Goal: Transaction & Acquisition: Purchase product/service

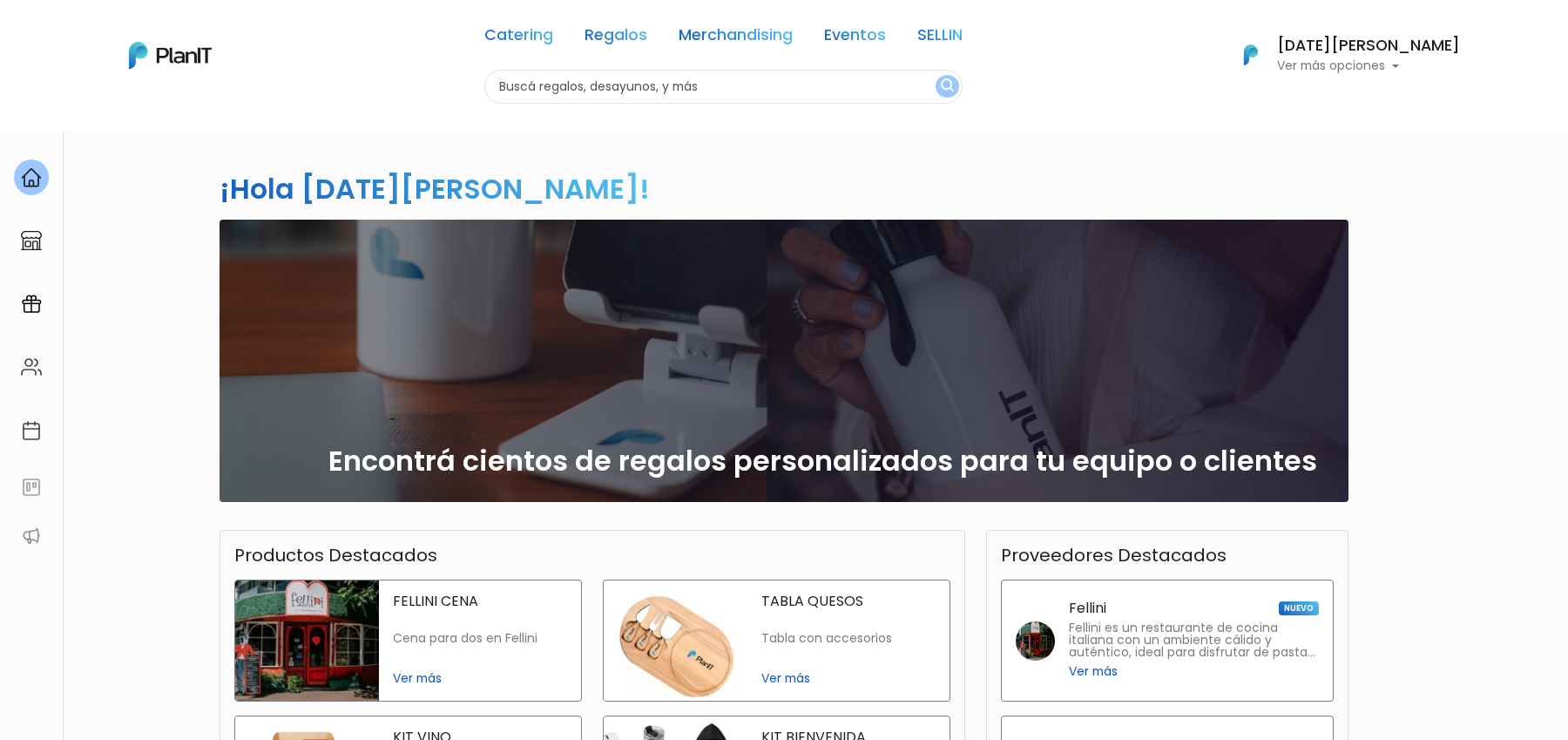
click at [963, 40] on link "SELLIN" at bounding box center [939, 38] width 45 height 21
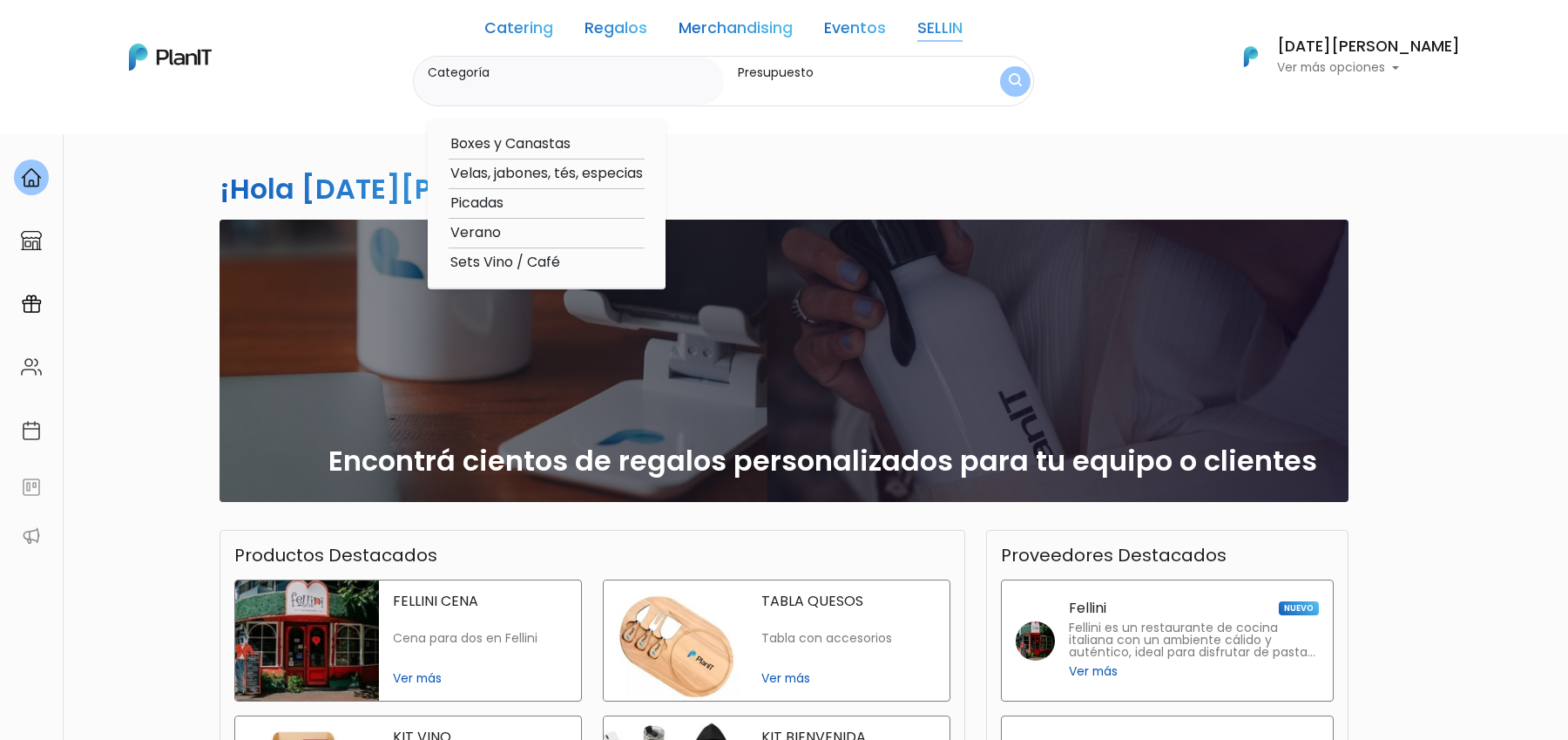
click at [561, 140] on option "Boxes y Canastas" at bounding box center [547, 143] width 196 height 22
type input "Boxes y Canastas"
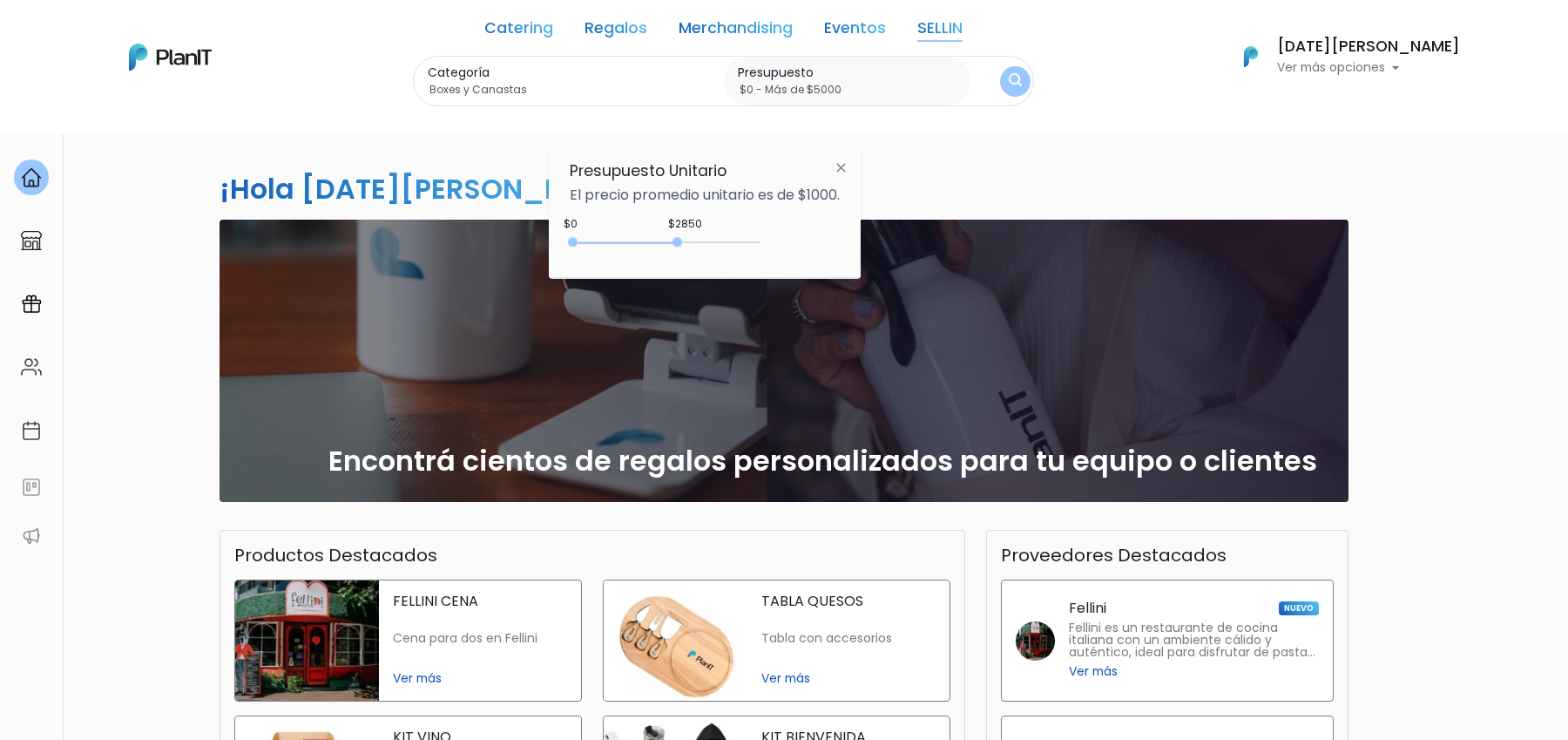
type input "$0 - Más de $5000"
drag, startPoint x: 607, startPoint y: 243, endPoint x: 876, endPoint y: 244, distance: 269.0
click at [876, 244] on body "Catering Regalos Merchandising Eventos SELLIN Catering Regalos Merchandising Ev…" at bounding box center [784, 370] width 1568 height 740
click at [1031, 85] on button "submit" at bounding box center [1015, 82] width 31 height 31
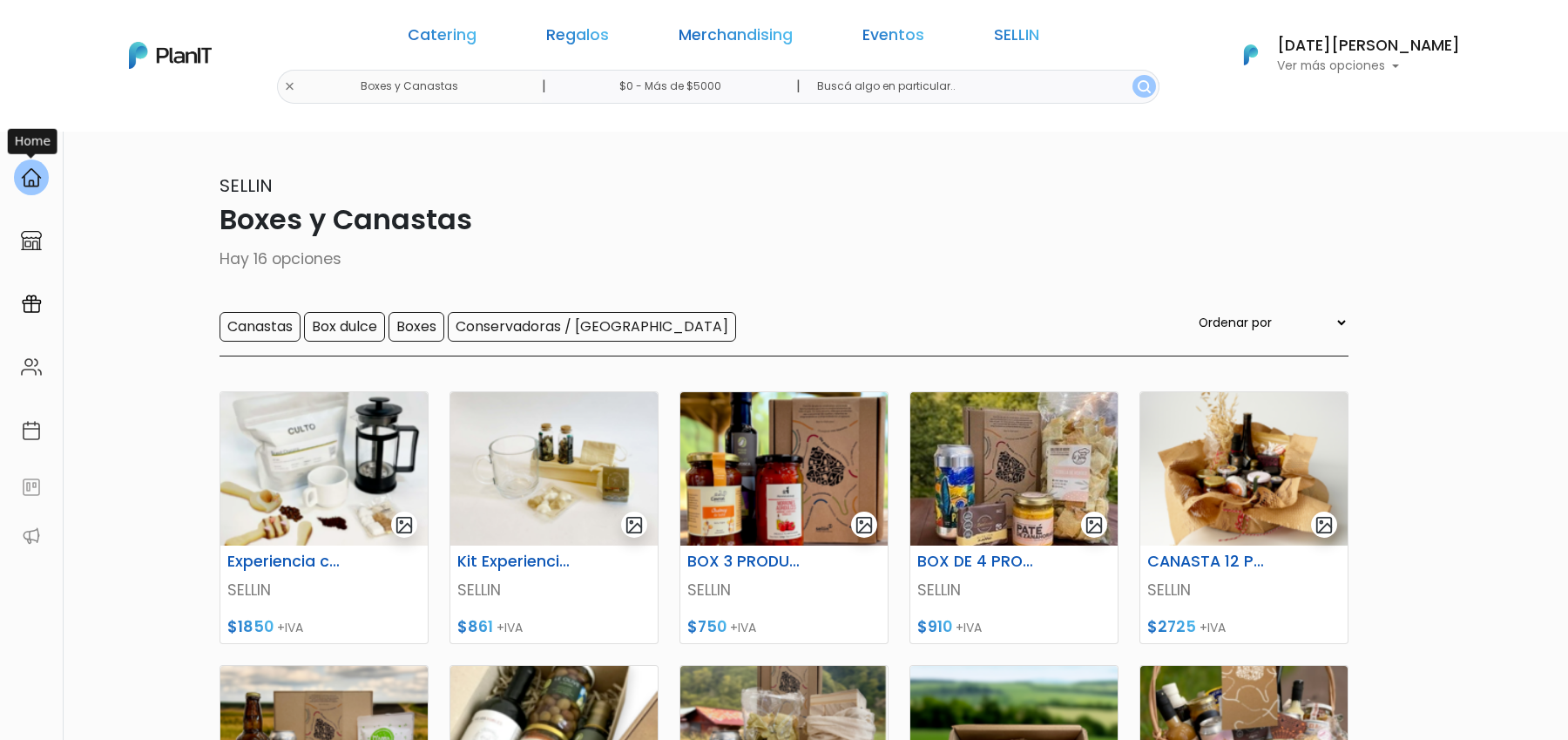
click at [32, 186] on img at bounding box center [32, 178] width 21 height 21
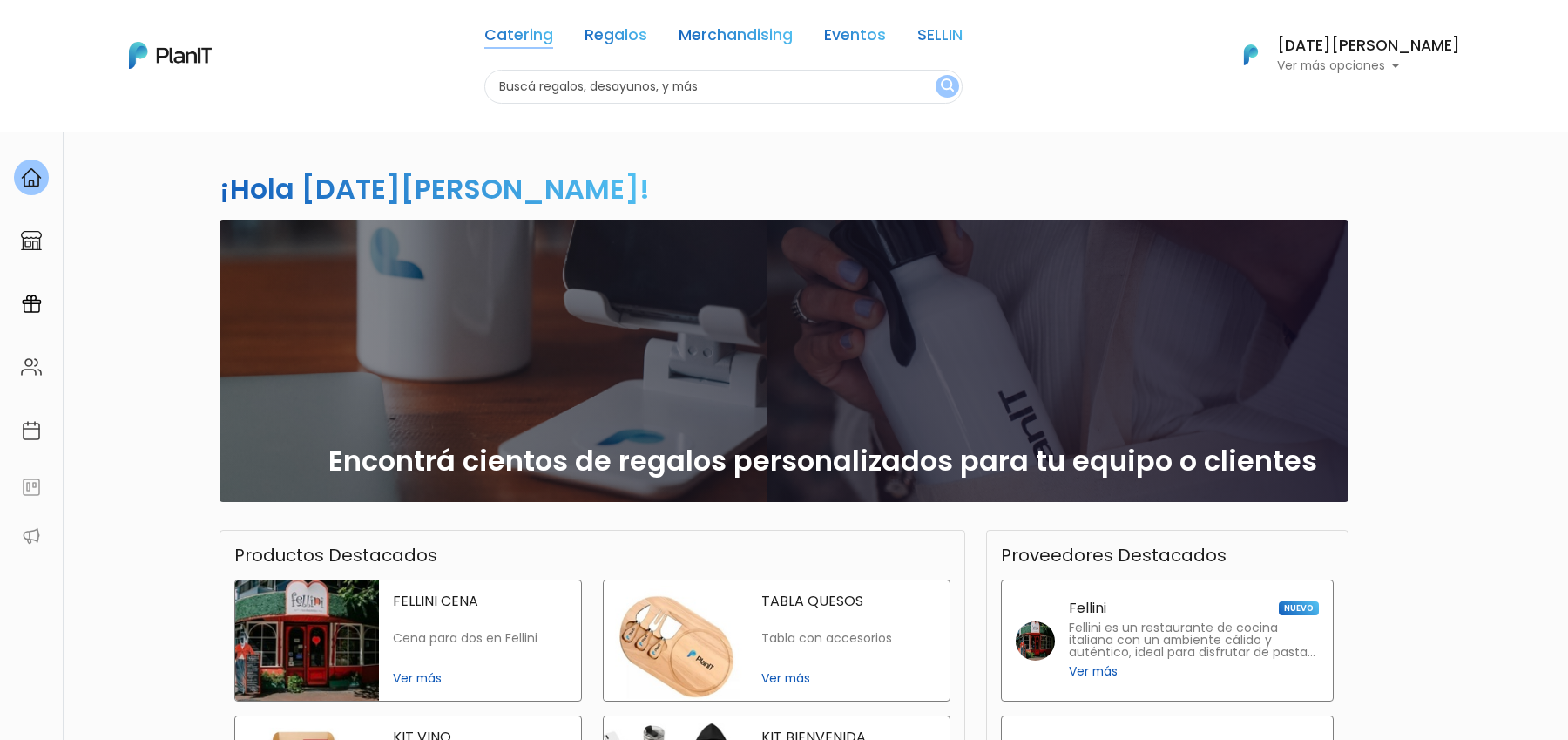
click at [553, 38] on link "Catering" at bounding box center [519, 38] width 69 height 21
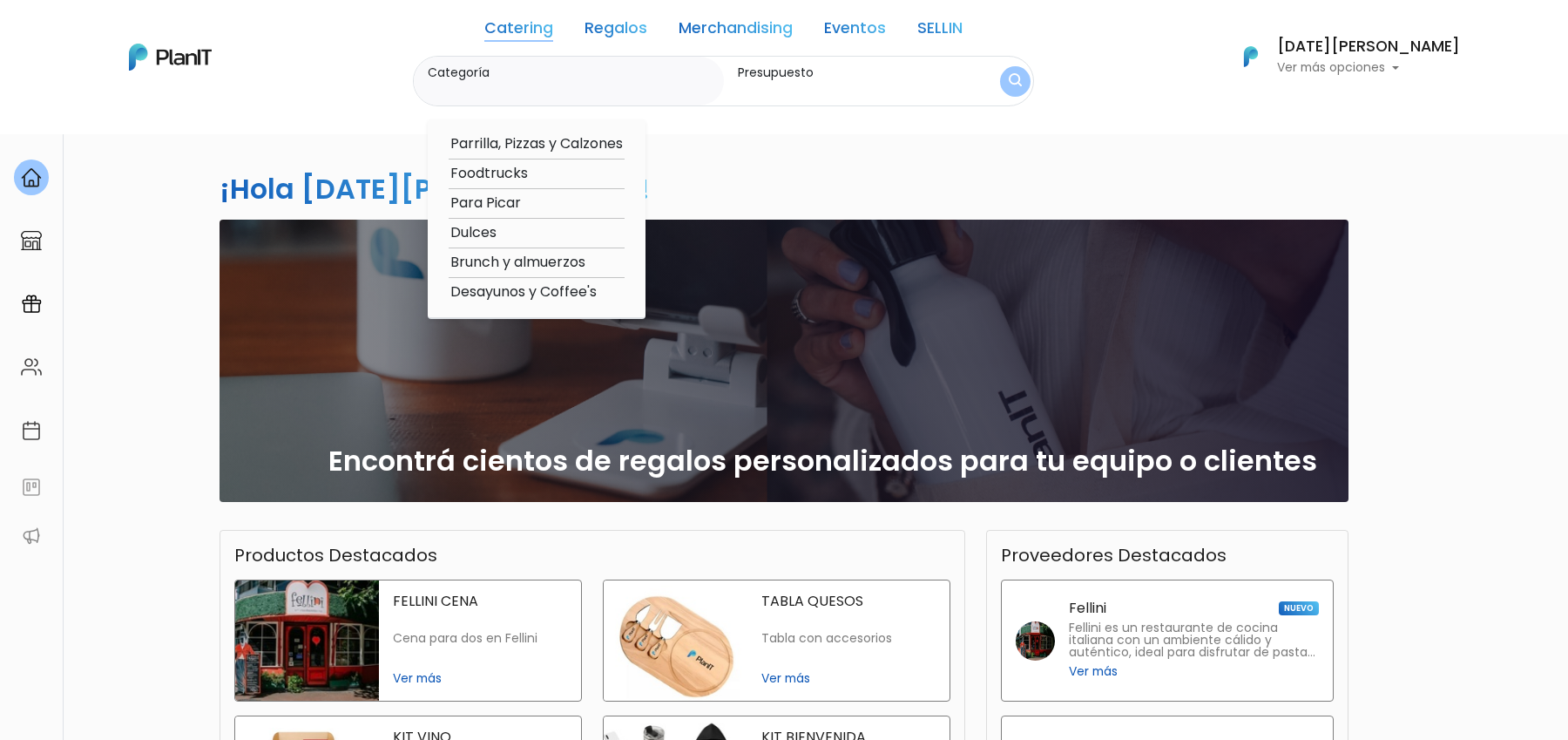
click at [636, 23] on link "Regalos" at bounding box center [615, 32] width 63 height 21
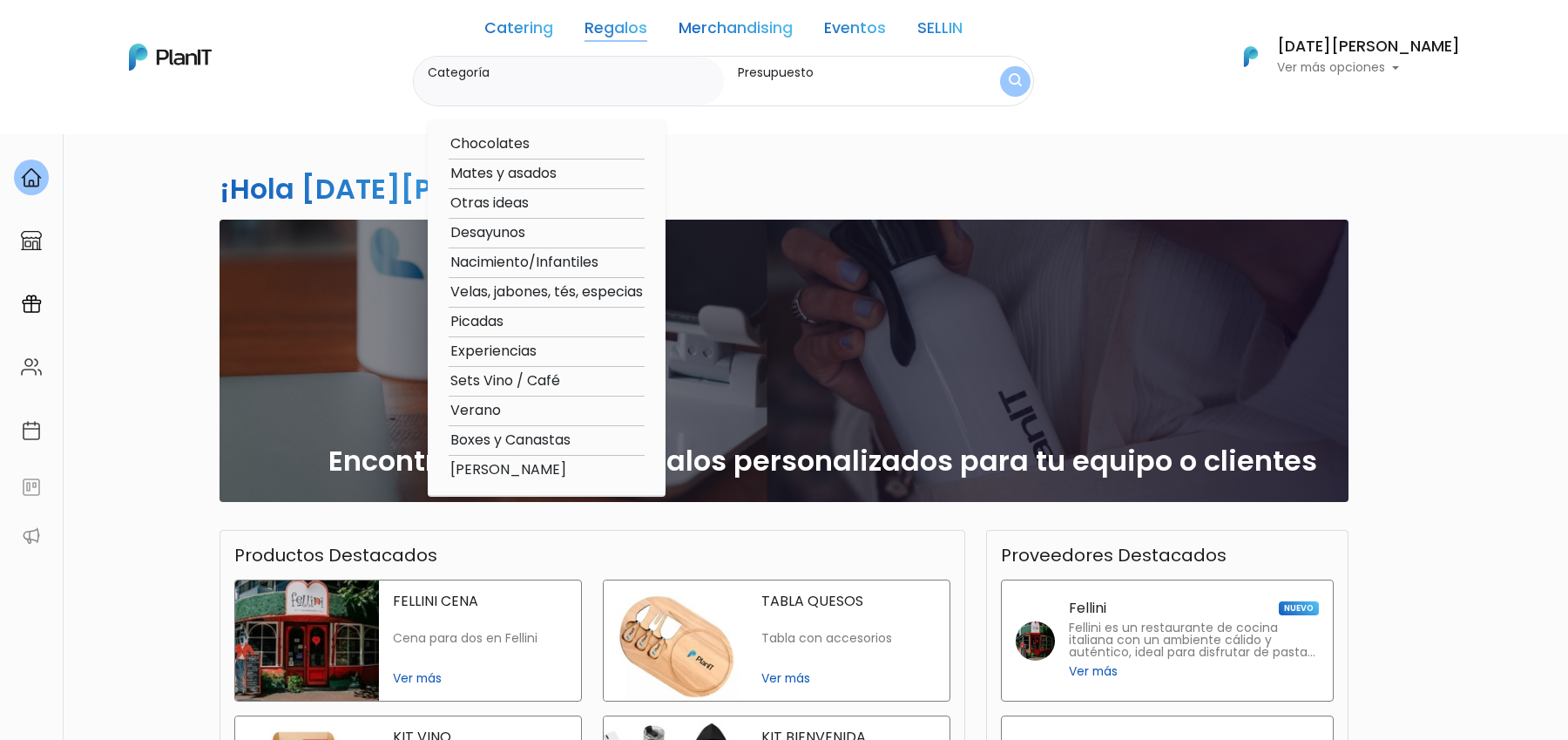
click at [528, 175] on option "Mates y asados" at bounding box center [547, 173] width 196 height 22
type input "Mates y asados"
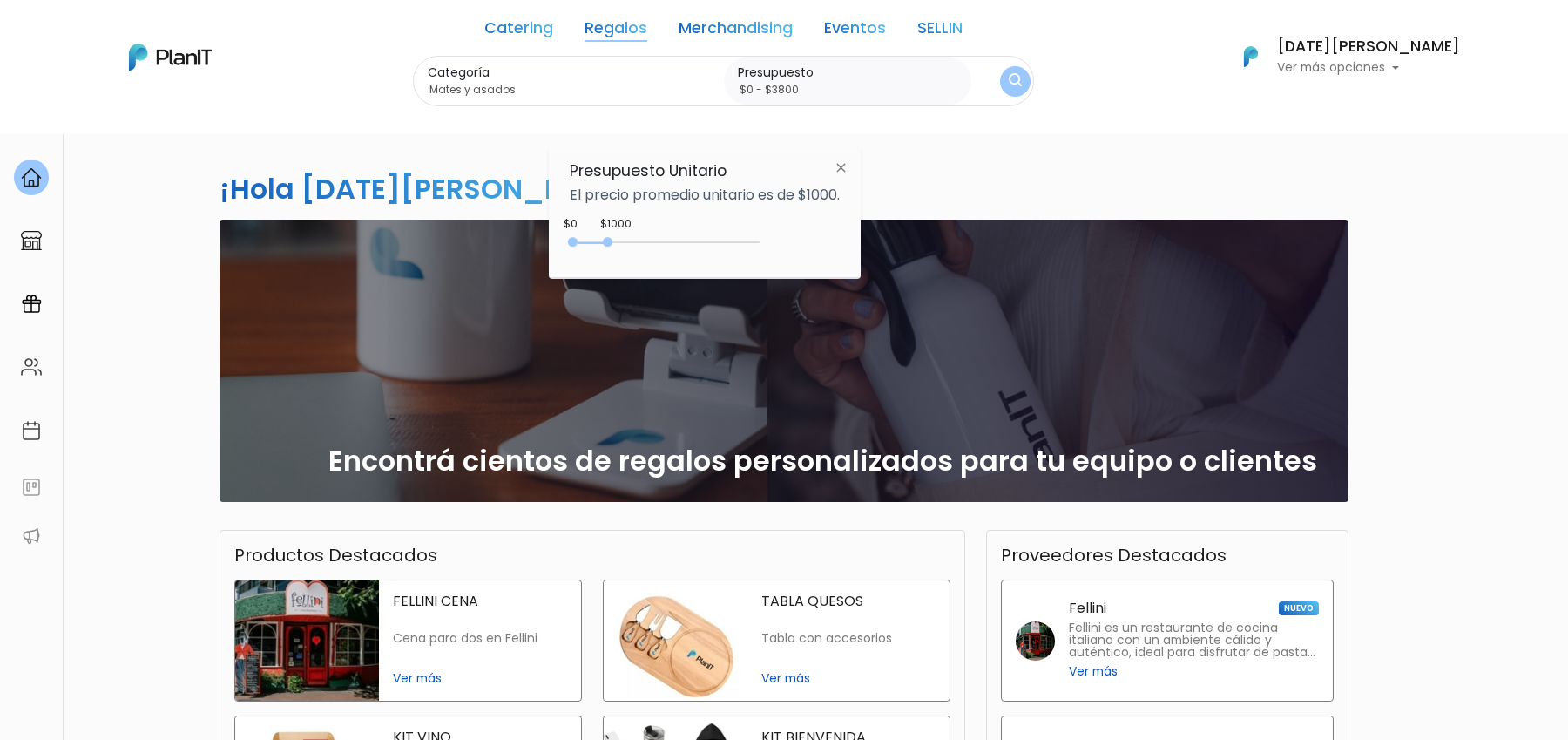
drag, startPoint x: 611, startPoint y: 239, endPoint x: 739, endPoint y: 233, distance: 128.1
click at [612, 239] on div at bounding box center [607, 242] width 10 height 10
type input "$0 - Más de $5000"
drag, startPoint x: 713, startPoint y: 238, endPoint x: 816, endPoint y: 217, distance: 105.1
click at [763, 238] on div "$3800 $0 0 : 3750 0 3750 0,5000" at bounding box center [705, 245] width 270 height 35
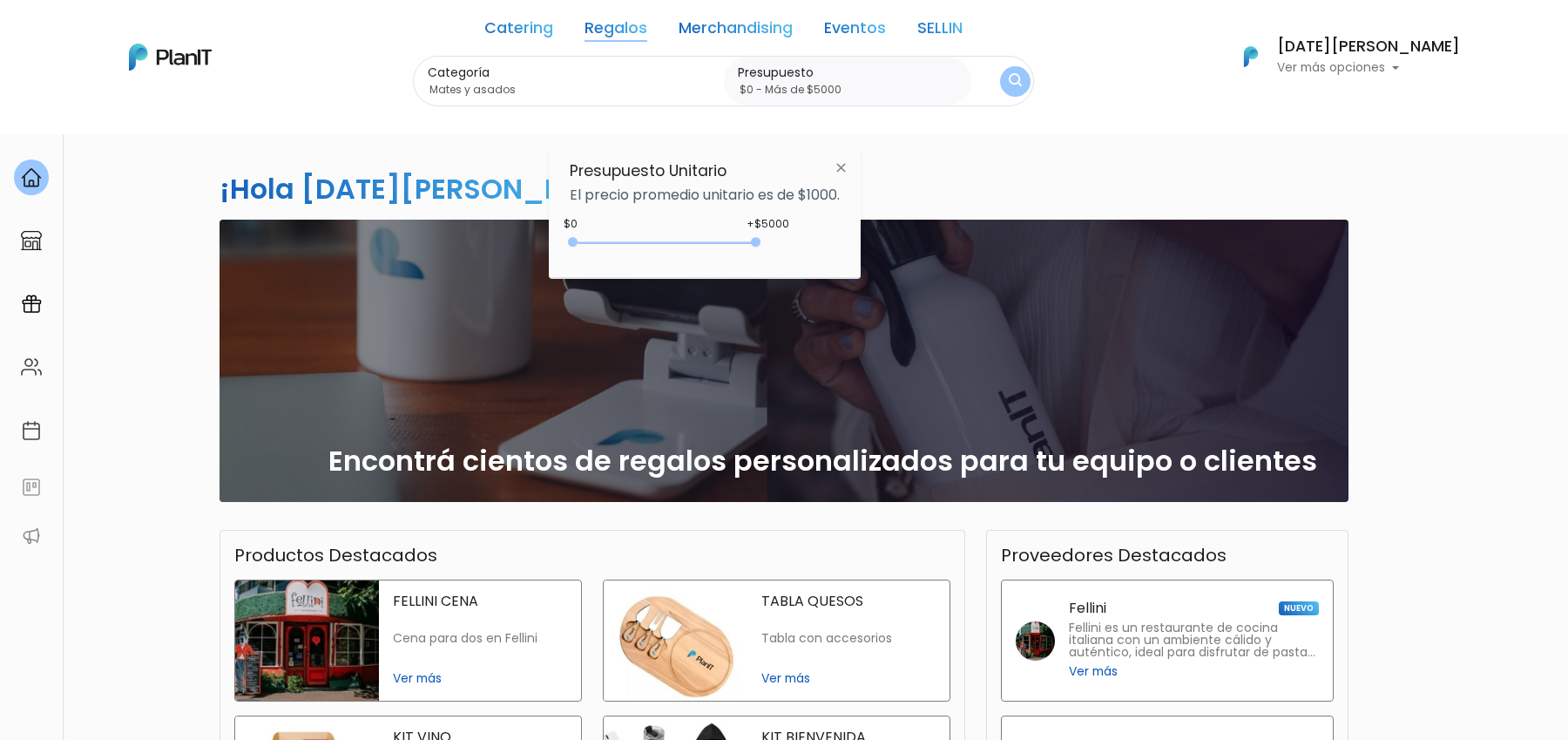
click at [1033, 81] on button "submit" at bounding box center [1015, 81] width 33 height 33
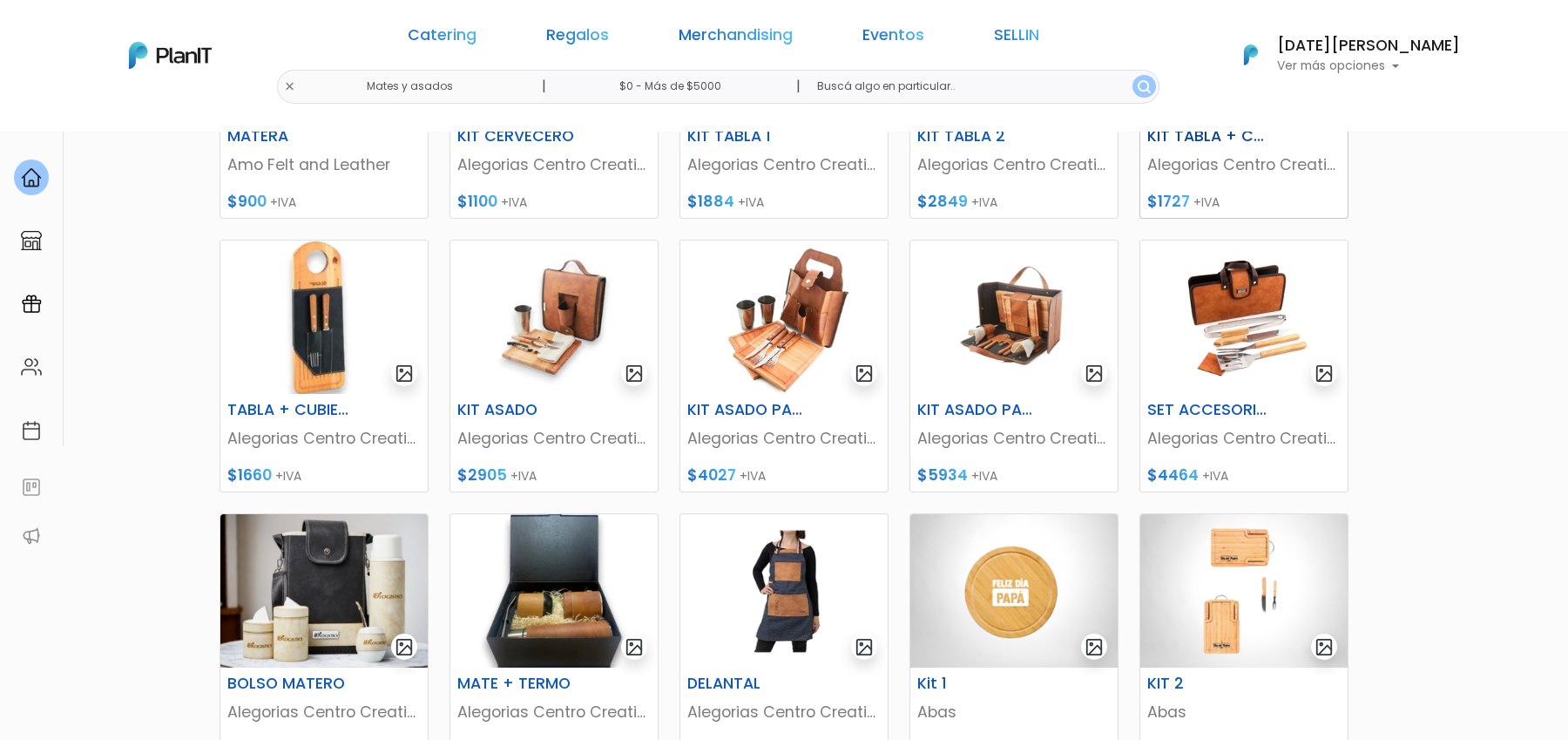
scroll to position [324, 0]
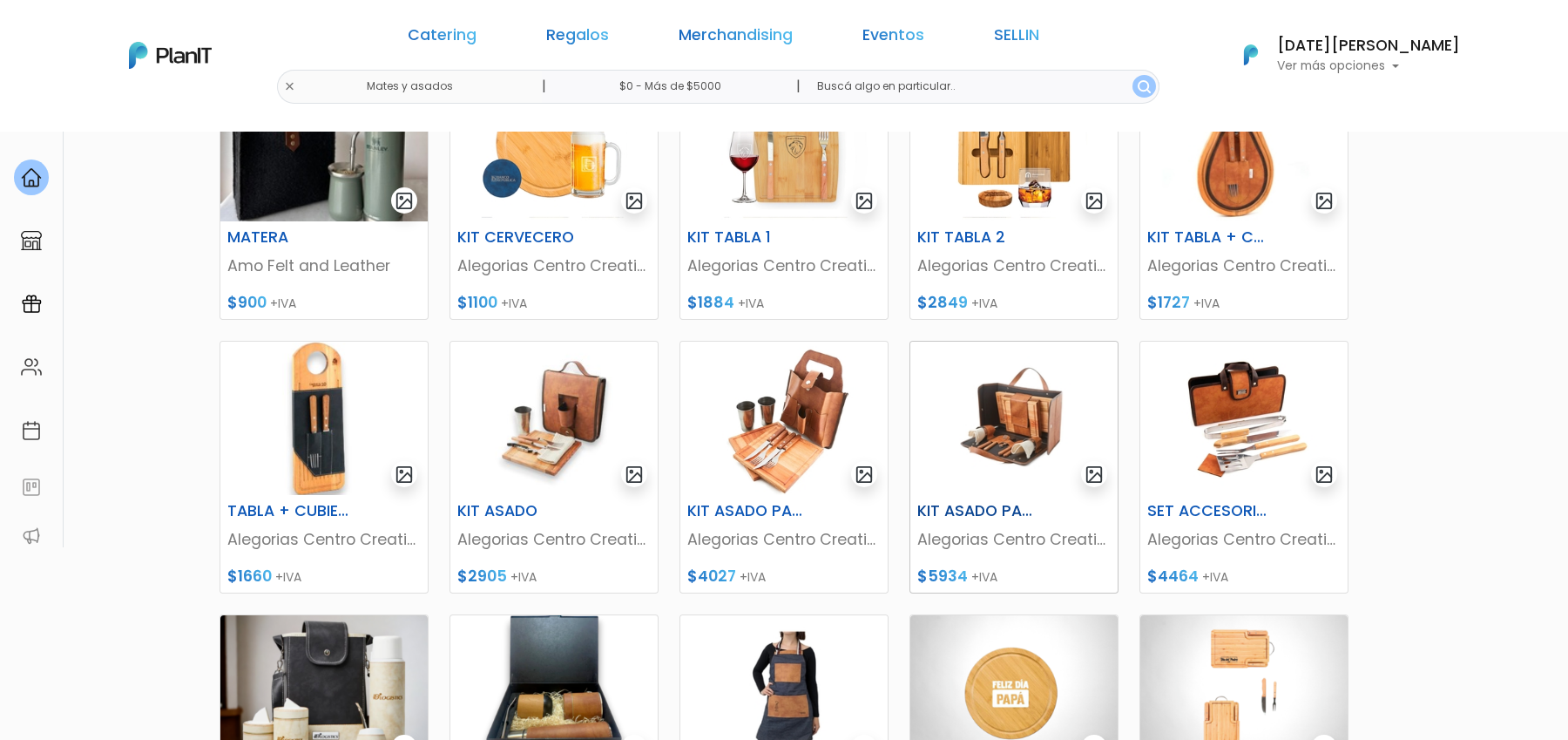
click at [1005, 437] on img at bounding box center [1014, 418] width 207 height 153
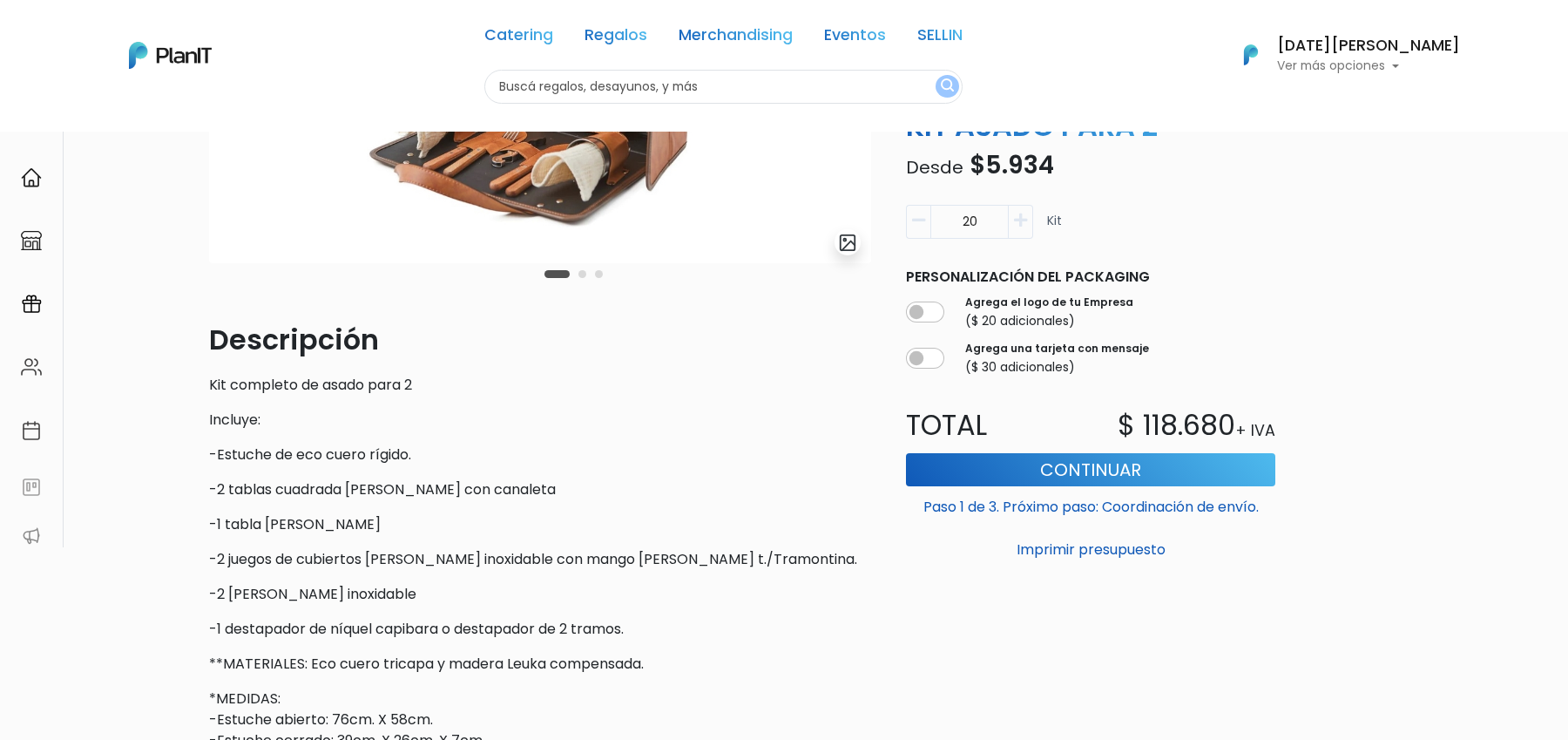
scroll to position [307, 0]
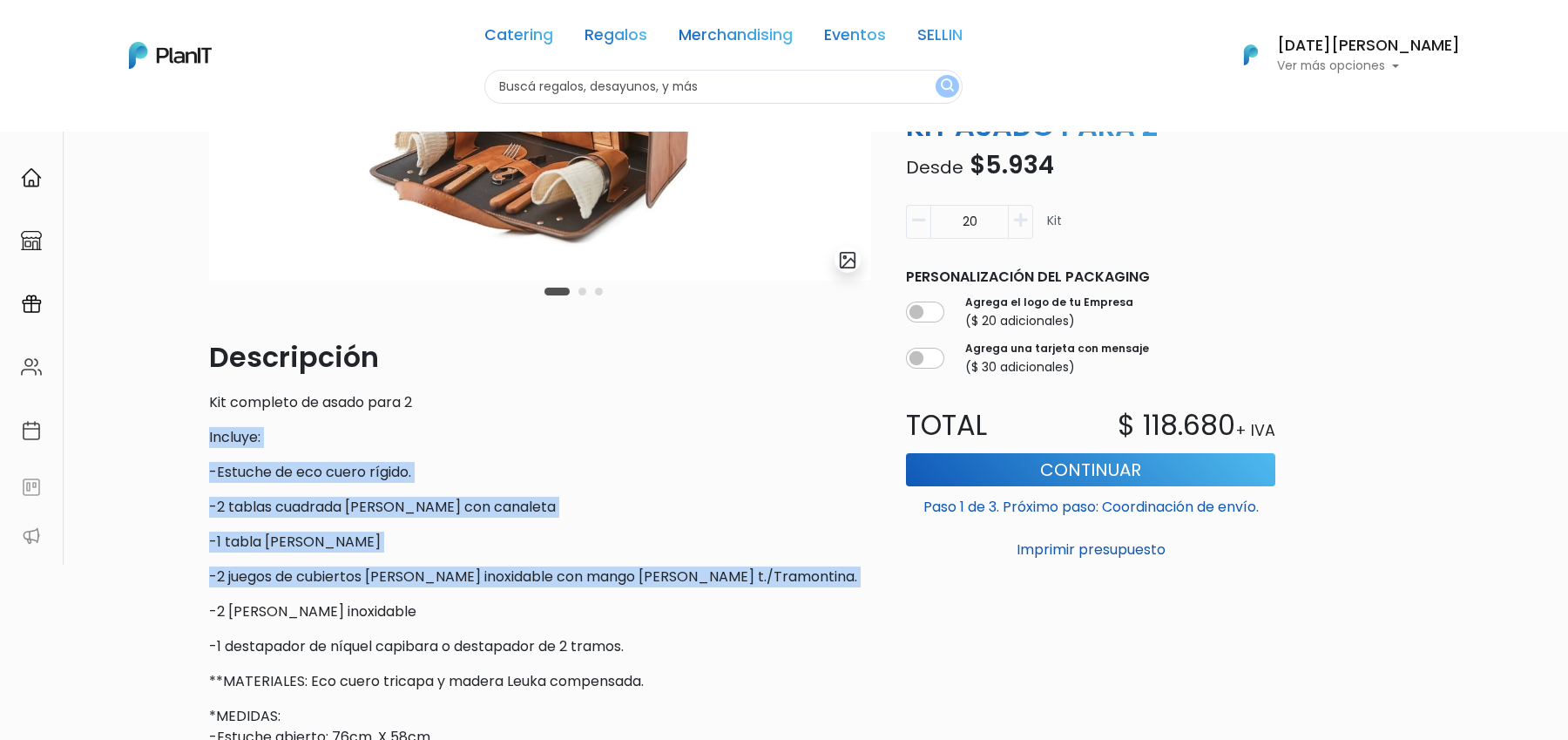
drag, startPoint x: 201, startPoint y: 425, endPoint x: 571, endPoint y: 596, distance: 407.6
click at [571, 596] on div "slide 2 of 3 Descripción Kit completo de asado para 2 Incluye: -Estuche de eco …" at bounding box center [540, 493] width 683 height 1178
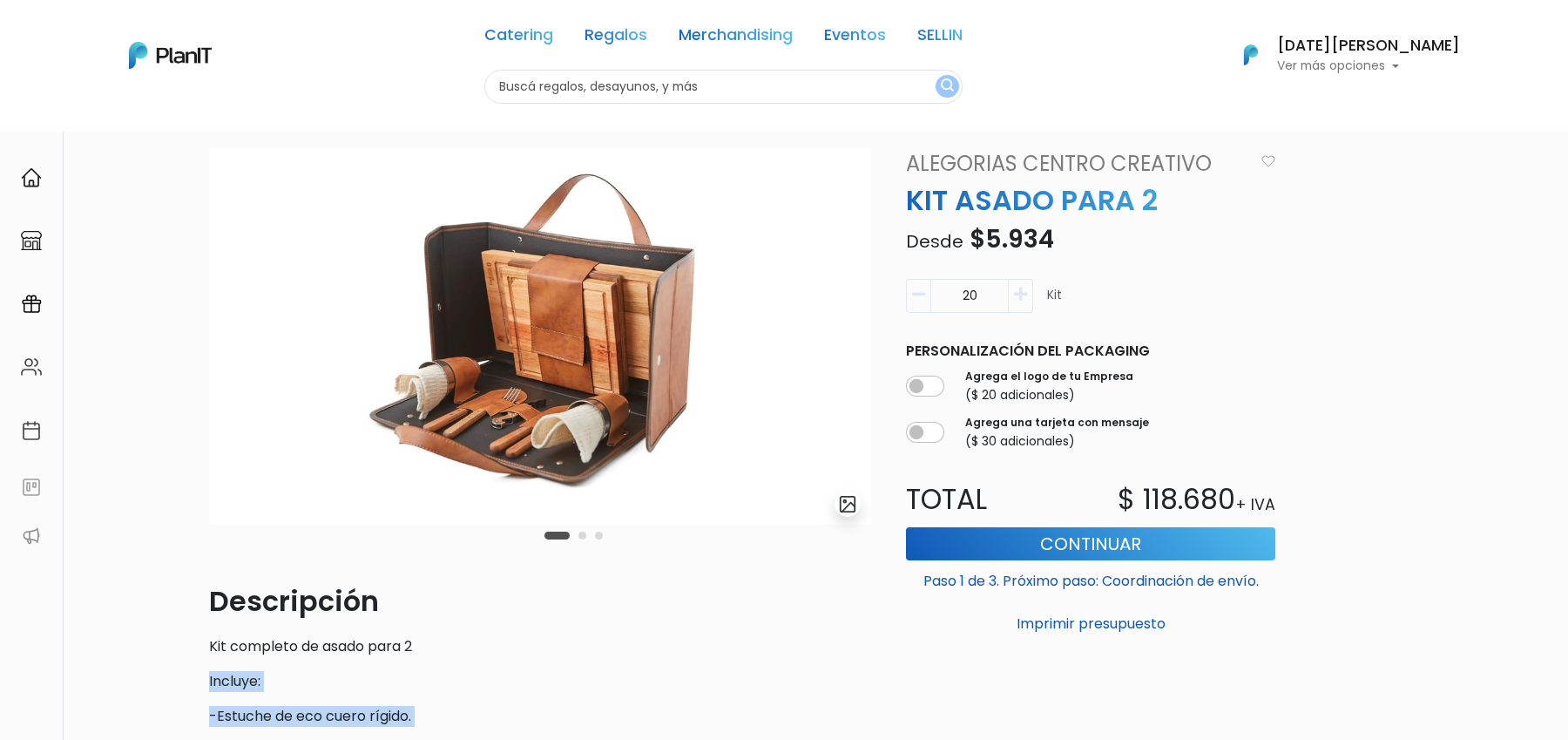
scroll to position [0, 0]
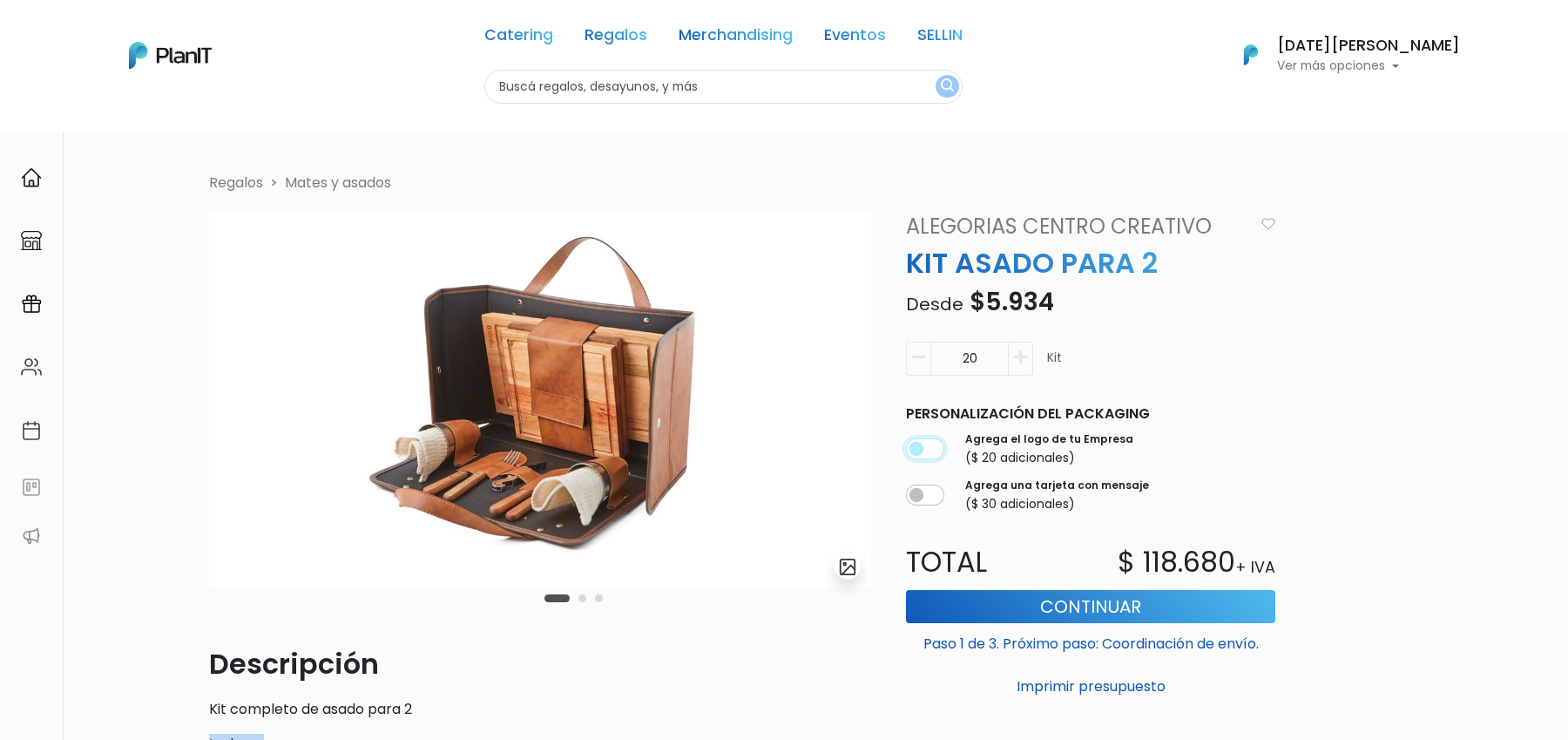
click at [933, 449] on input "checkbox" at bounding box center [925, 448] width 39 height 21
click at [933, 450] on input "checkbox" at bounding box center [925, 448] width 39 height 21
checkbox input "false"
click at [928, 501] on input "checkbox" at bounding box center [925, 495] width 39 height 21
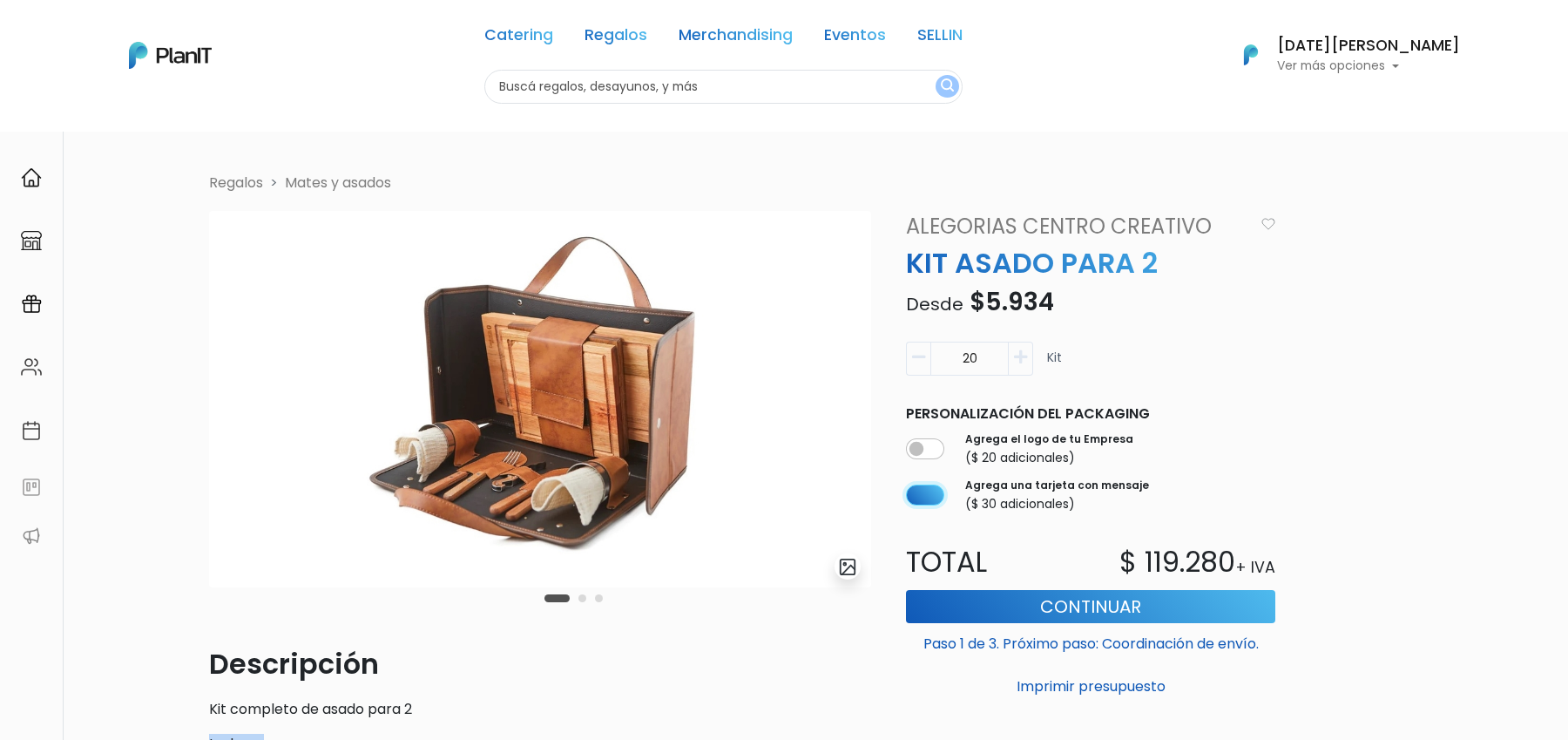
checkbox input "false"
click at [1015, 363] on icon "button" at bounding box center [1021, 357] width 13 height 15
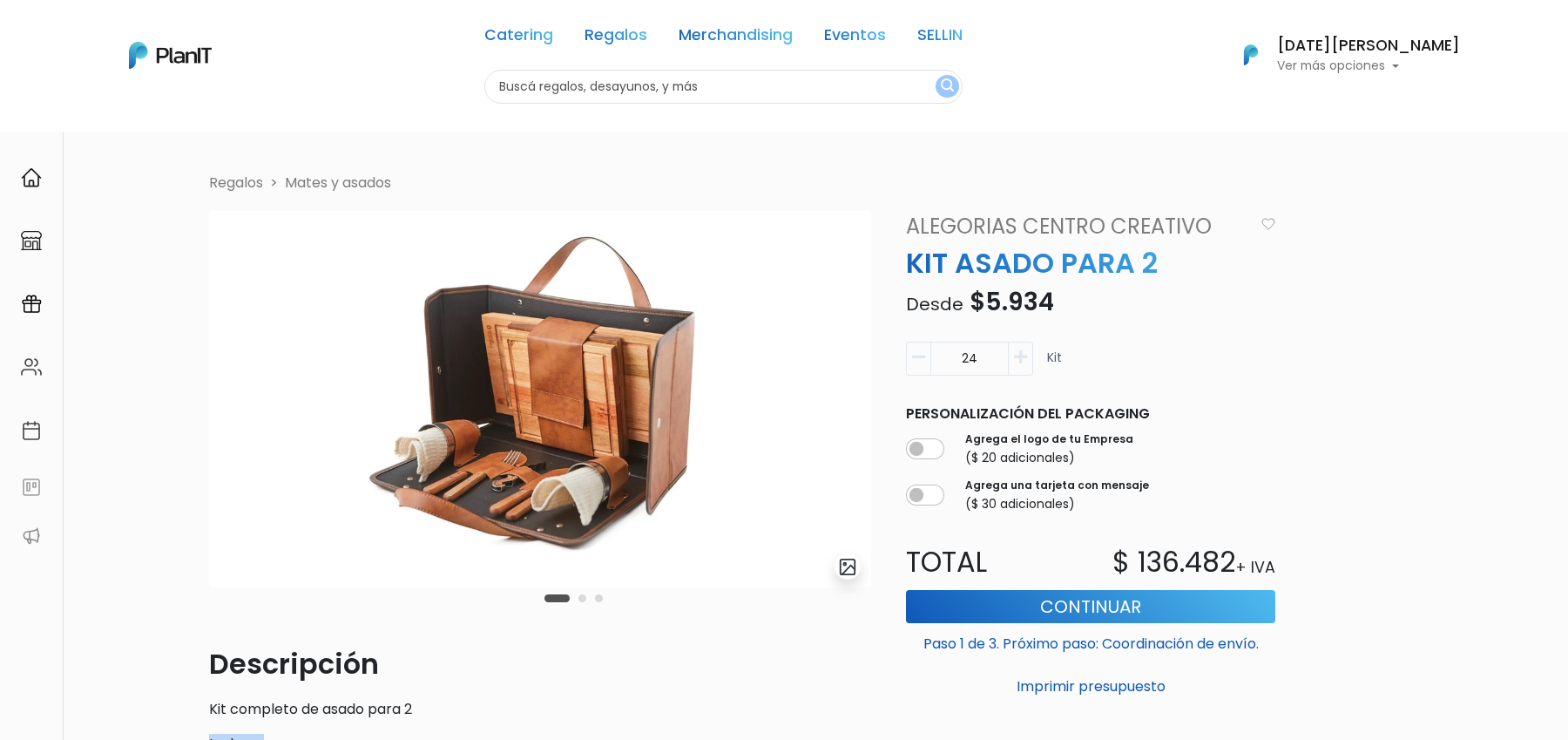
click at [1015, 363] on icon "button" at bounding box center [1021, 357] width 13 height 15
type input "28"
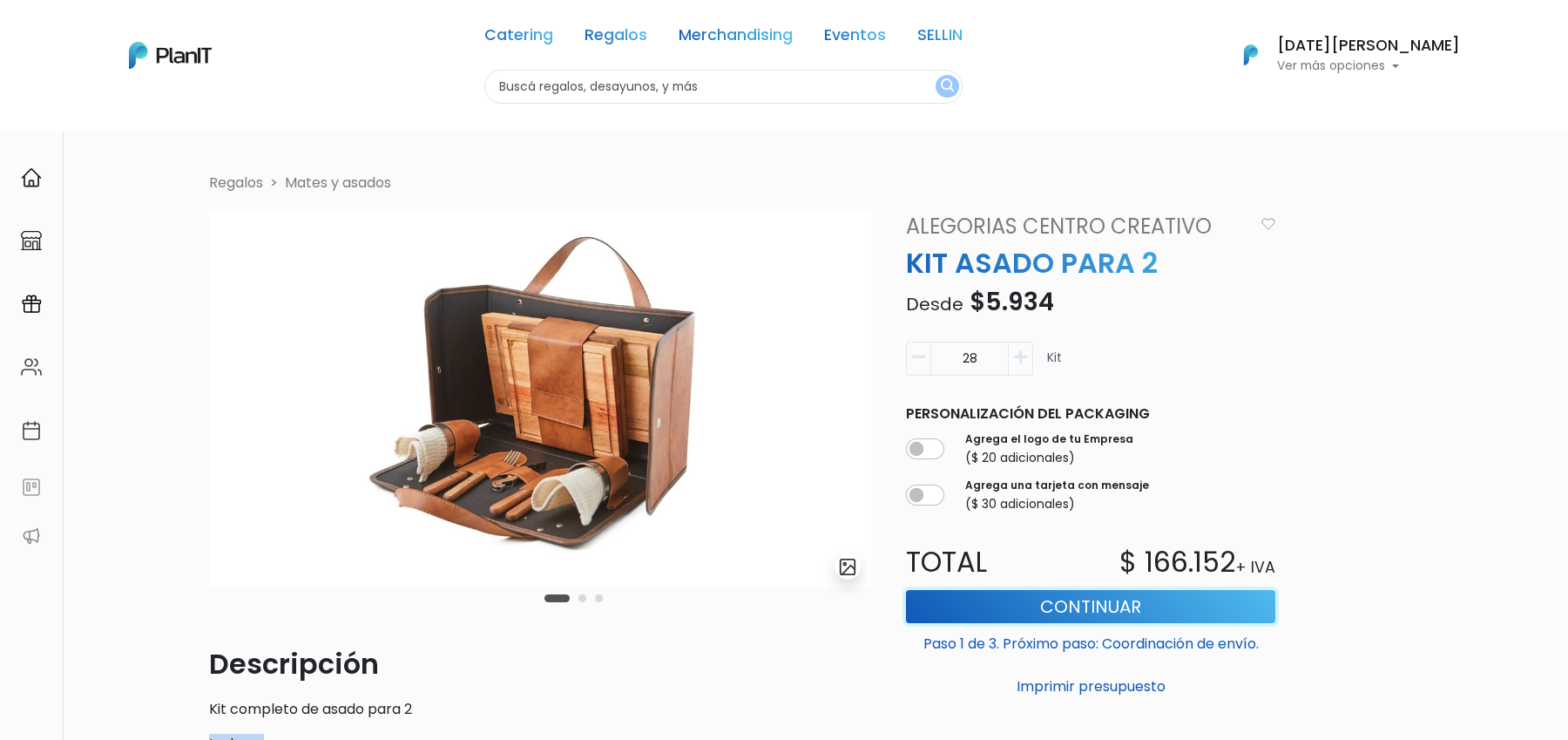
click at [1099, 604] on button "Continuar" at bounding box center [1091, 606] width 370 height 33
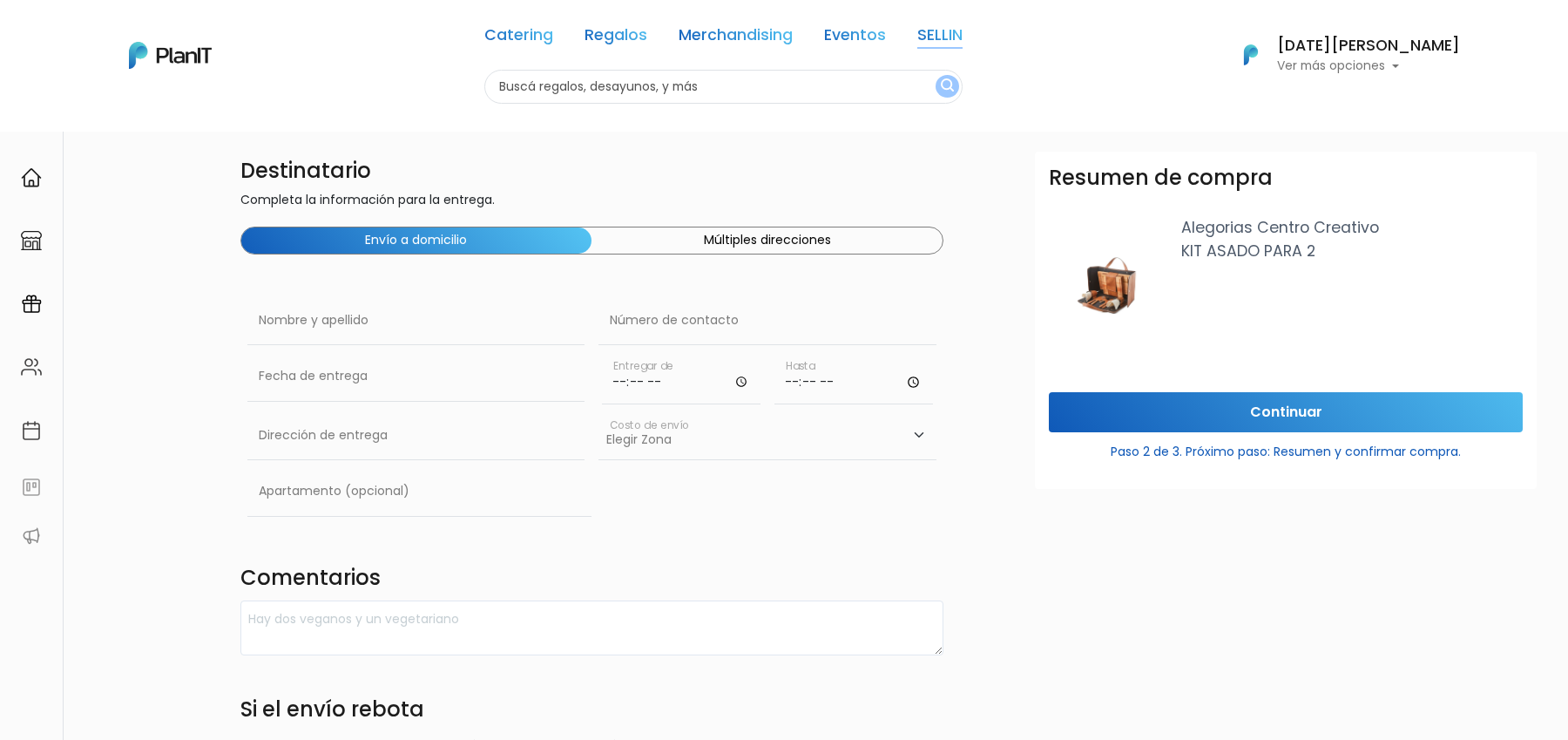
click at [963, 31] on link "SELLIN" at bounding box center [939, 38] width 45 height 21
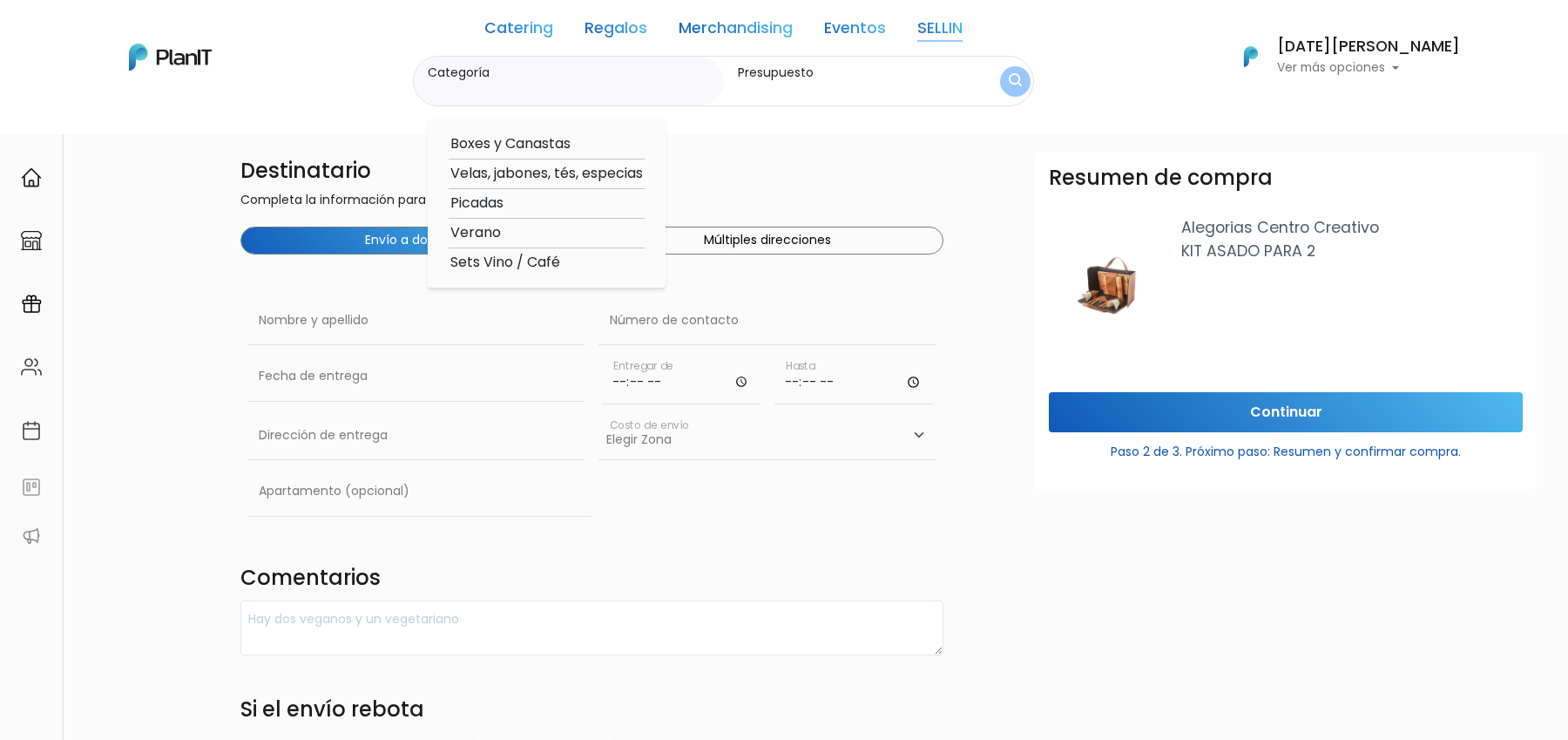
click at [636, 28] on link "Regalos" at bounding box center [615, 32] width 63 height 21
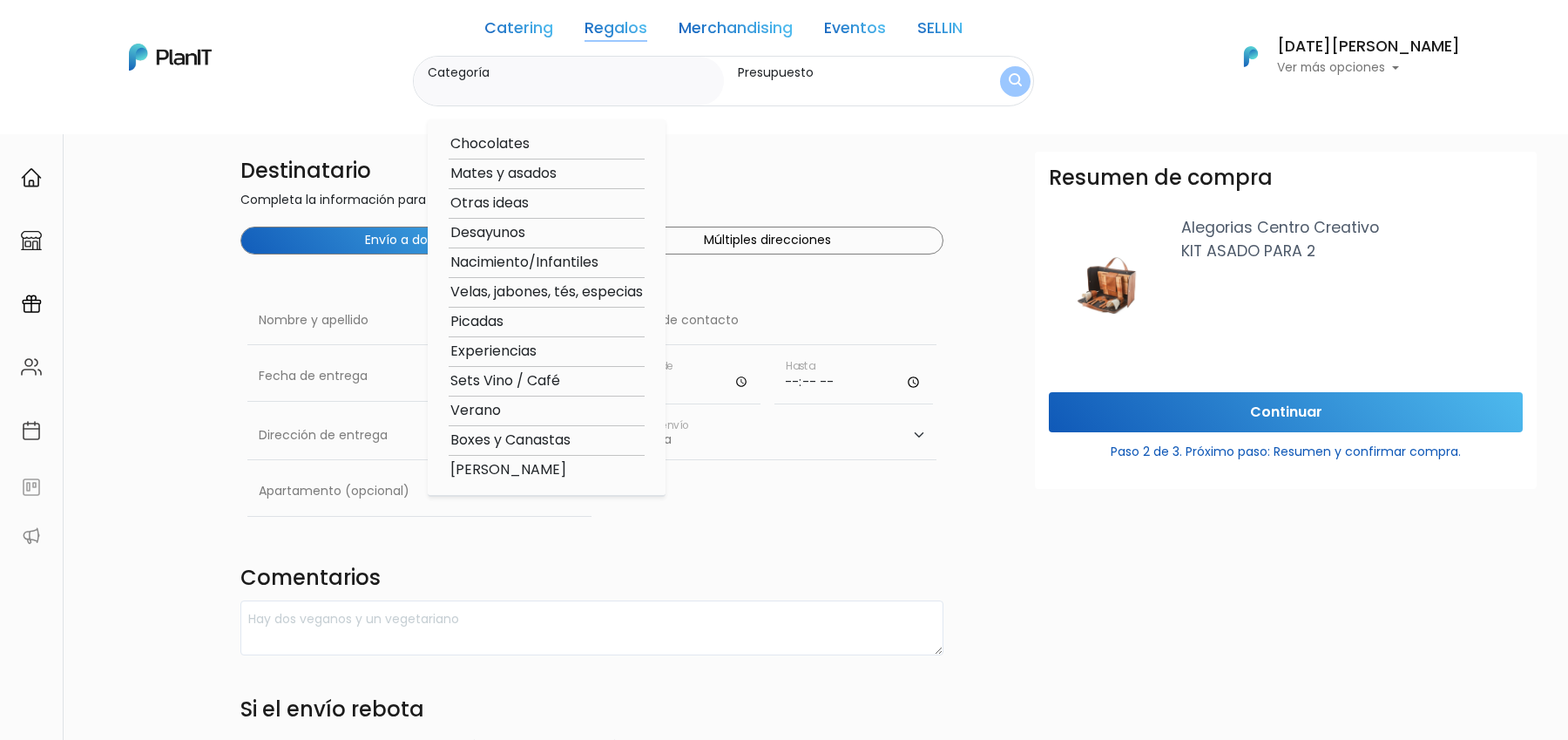
click at [963, 31] on link "SELLIN" at bounding box center [939, 32] width 45 height 21
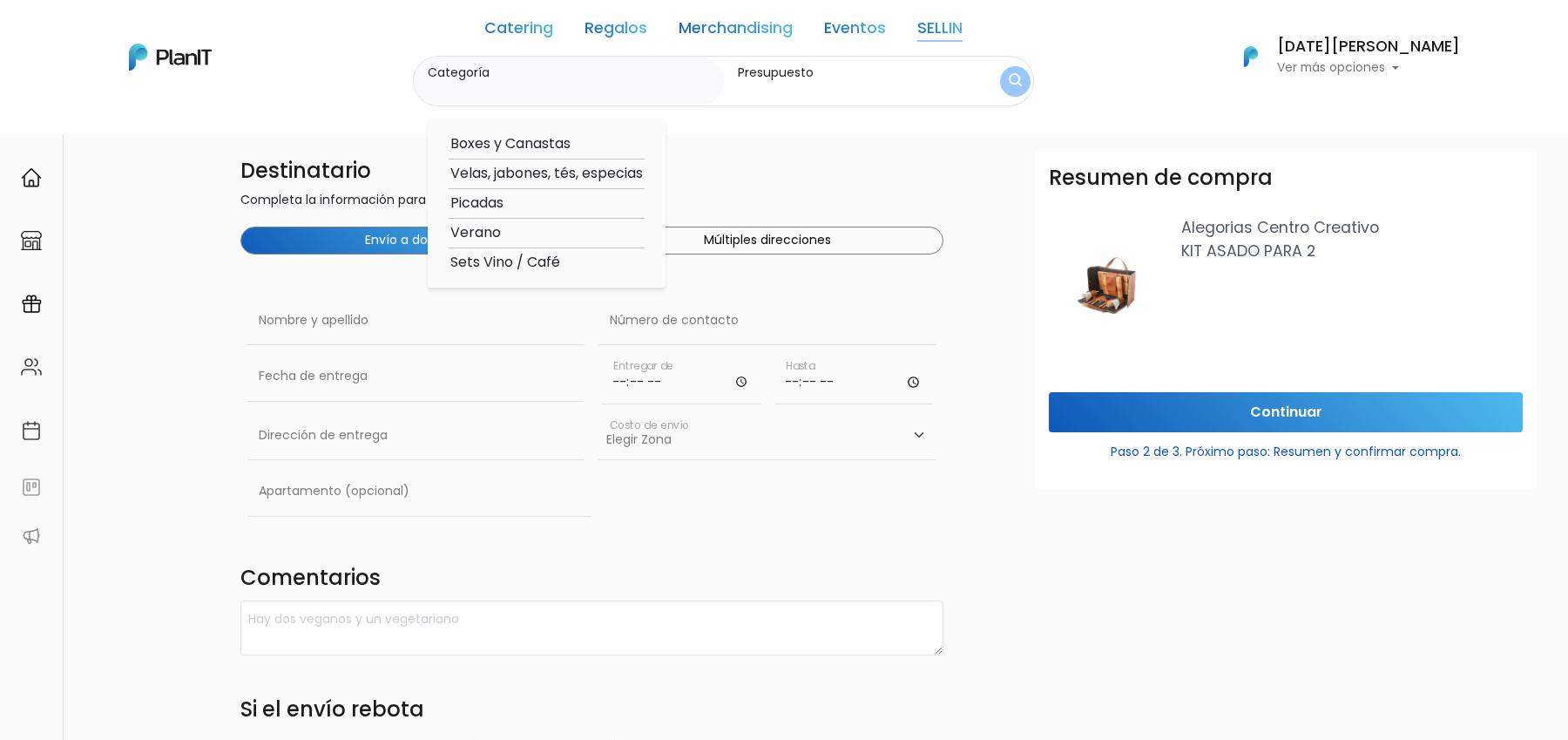
click at [572, 145] on option "Boxes y Canastas" at bounding box center [547, 143] width 196 height 22
type input "Boxes y Canastas"
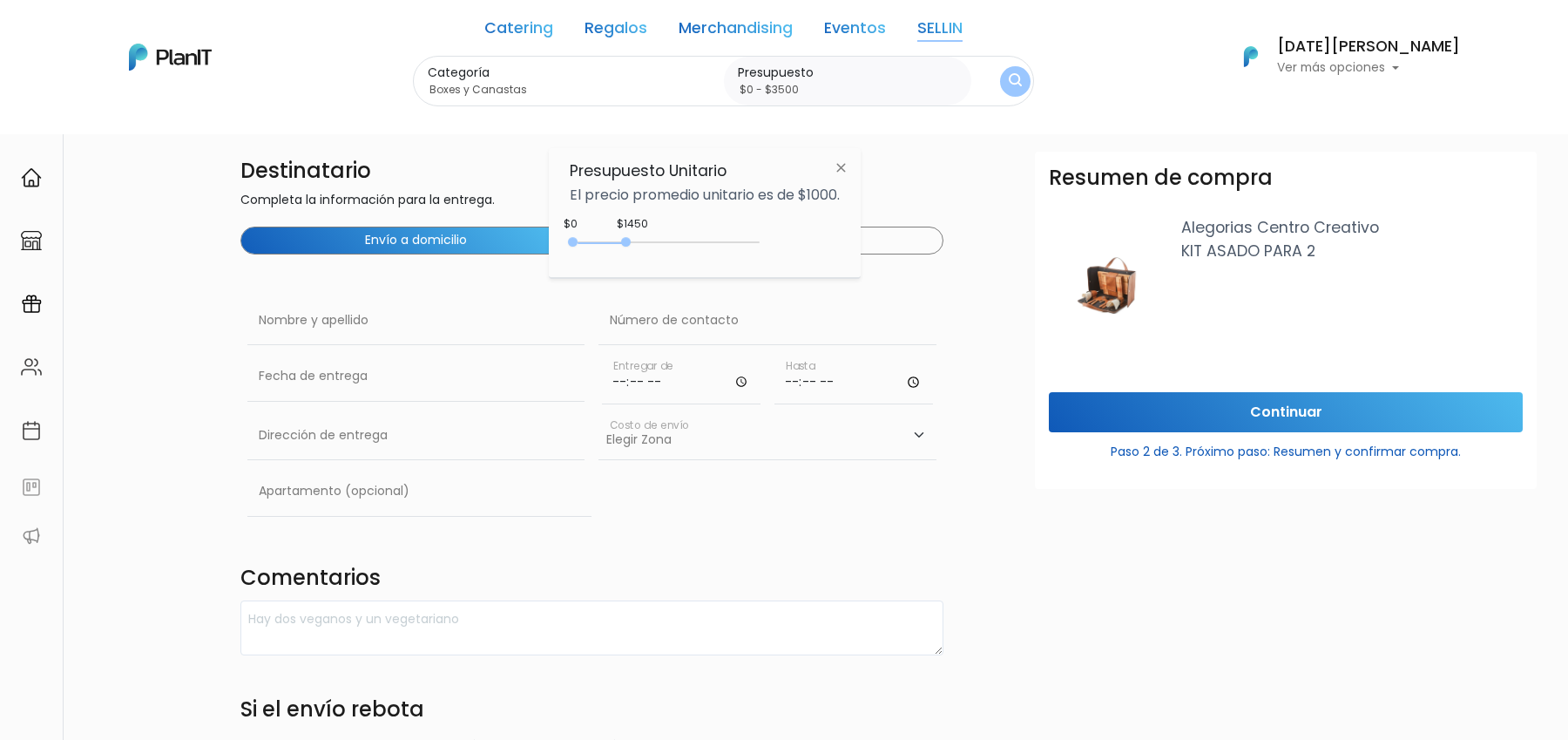
drag, startPoint x: 612, startPoint y: 243, endPoint x: 855, endPoint y: 222, distance: 243.9
click at [783, 234] on div "$1450 $0 0 : 1450 0 1450 0,3500" at bounding box center [705, 245] width 270 height 35
type input "$0 - Más de $5000"
click at [1033, 88] on button "submit" at bounding box center [1015, 80] width 39 height 39
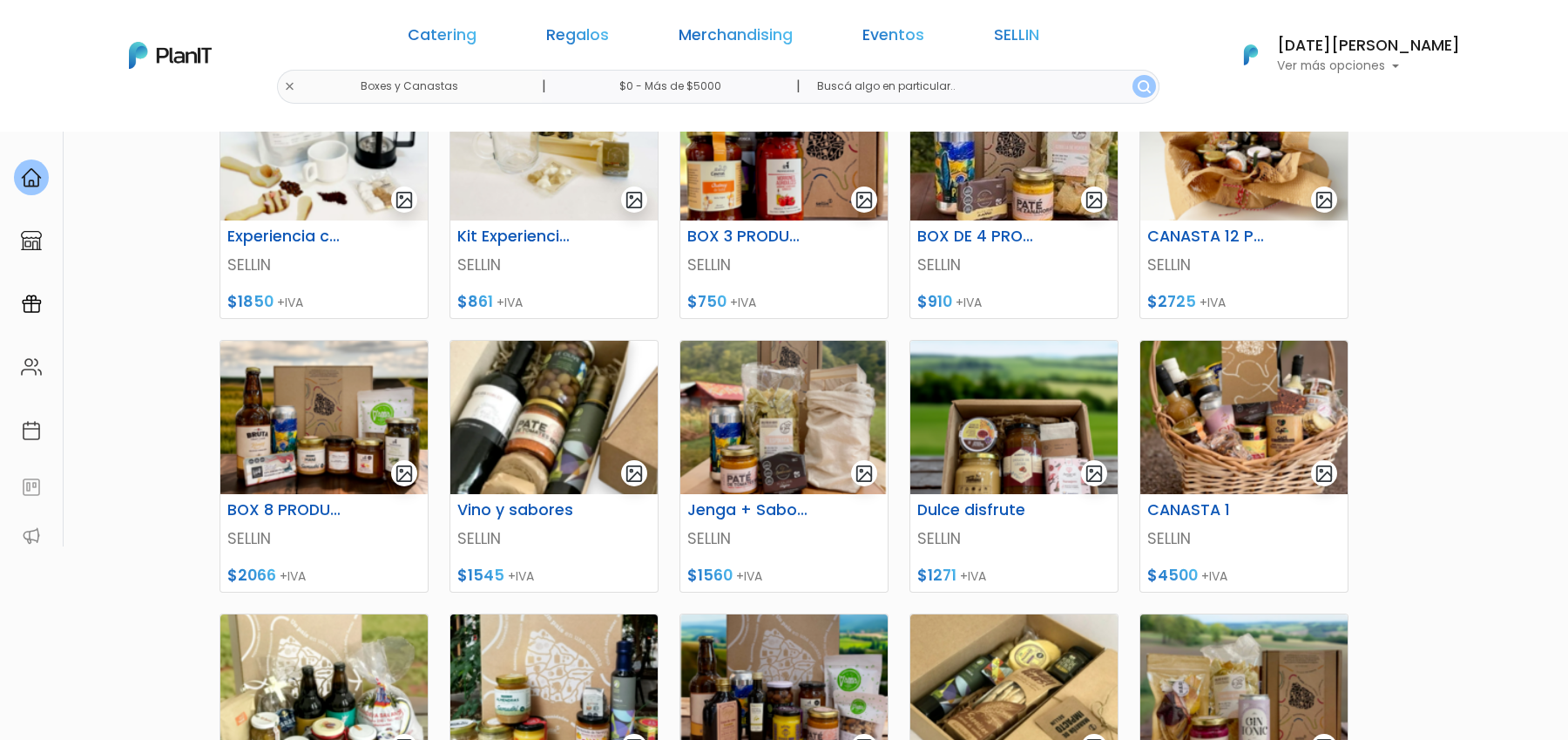
scroll to position [337, 0]
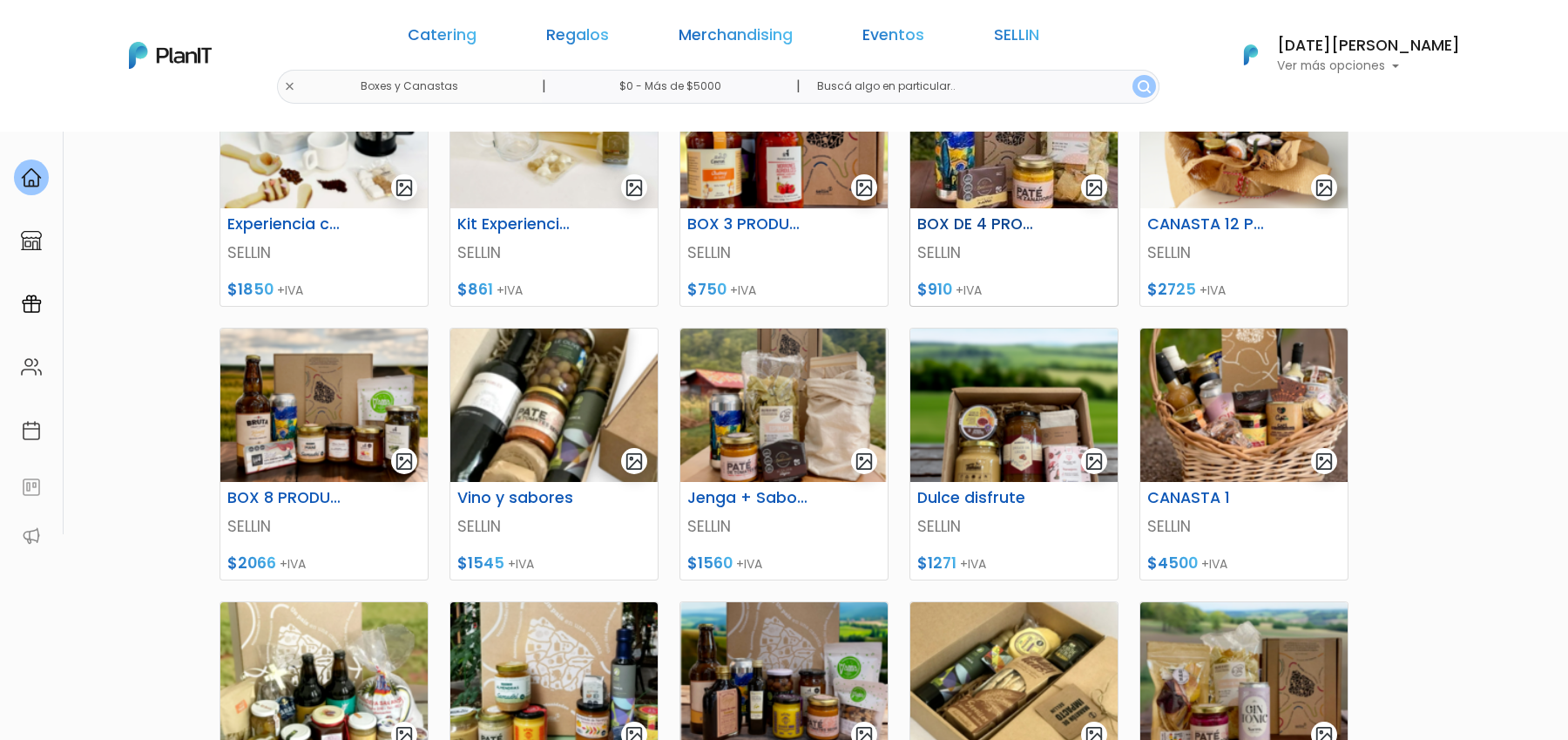
click at [1002, 188] on img at bounding box center [1014, 131] width 207 height 153
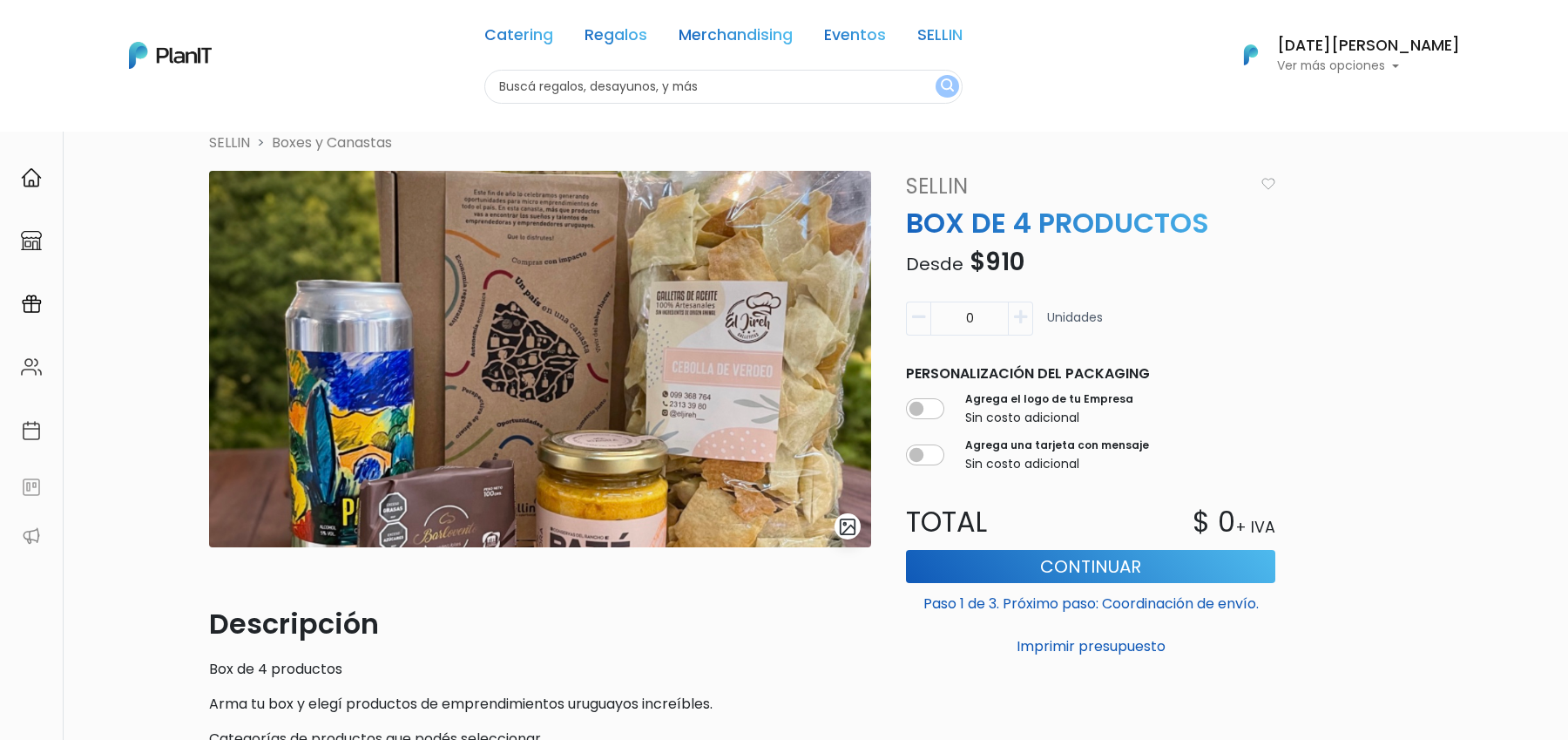
scroll to position [48, 0]
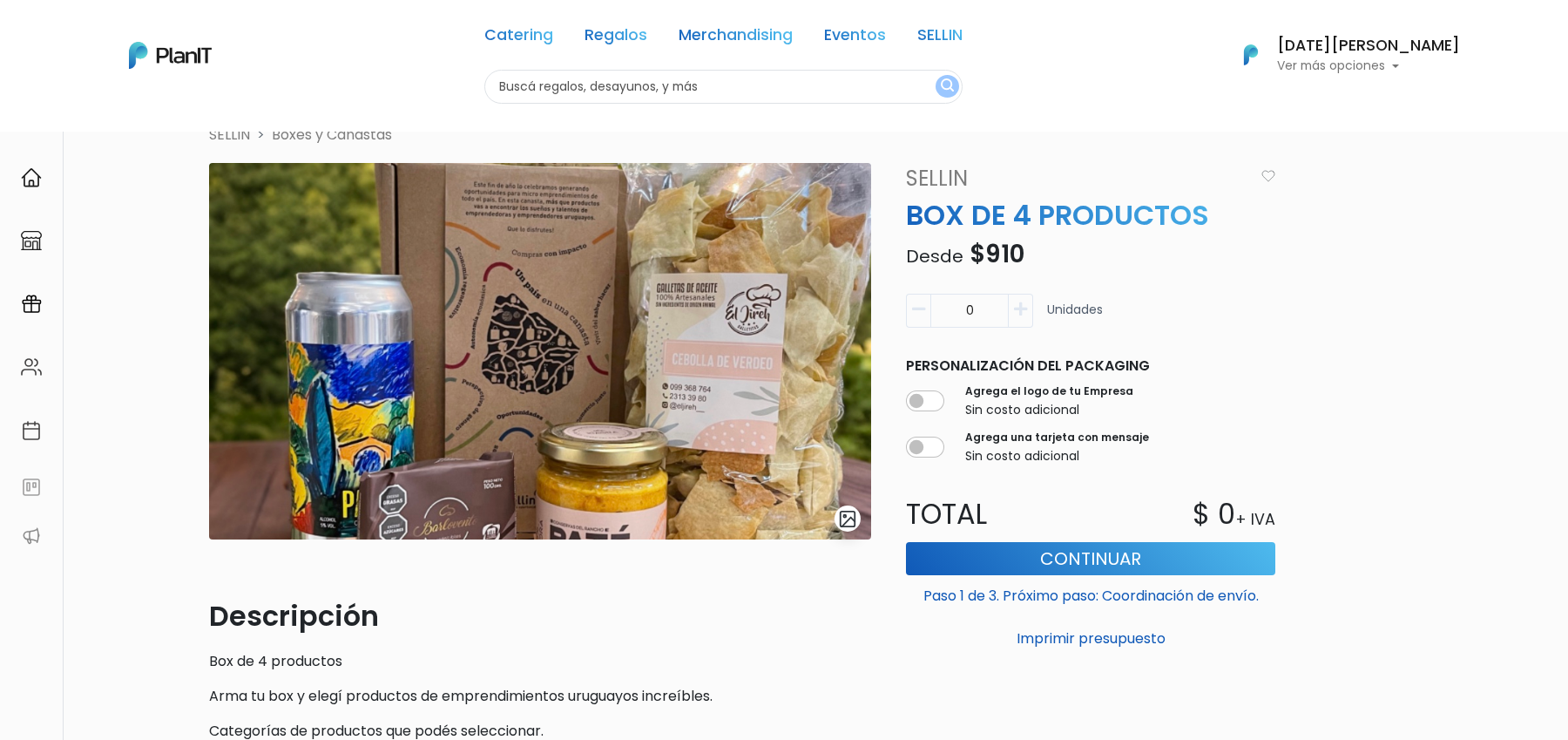
click at [852, 519] on img "submit" at bounding box center [848, 519] width 20 height 20
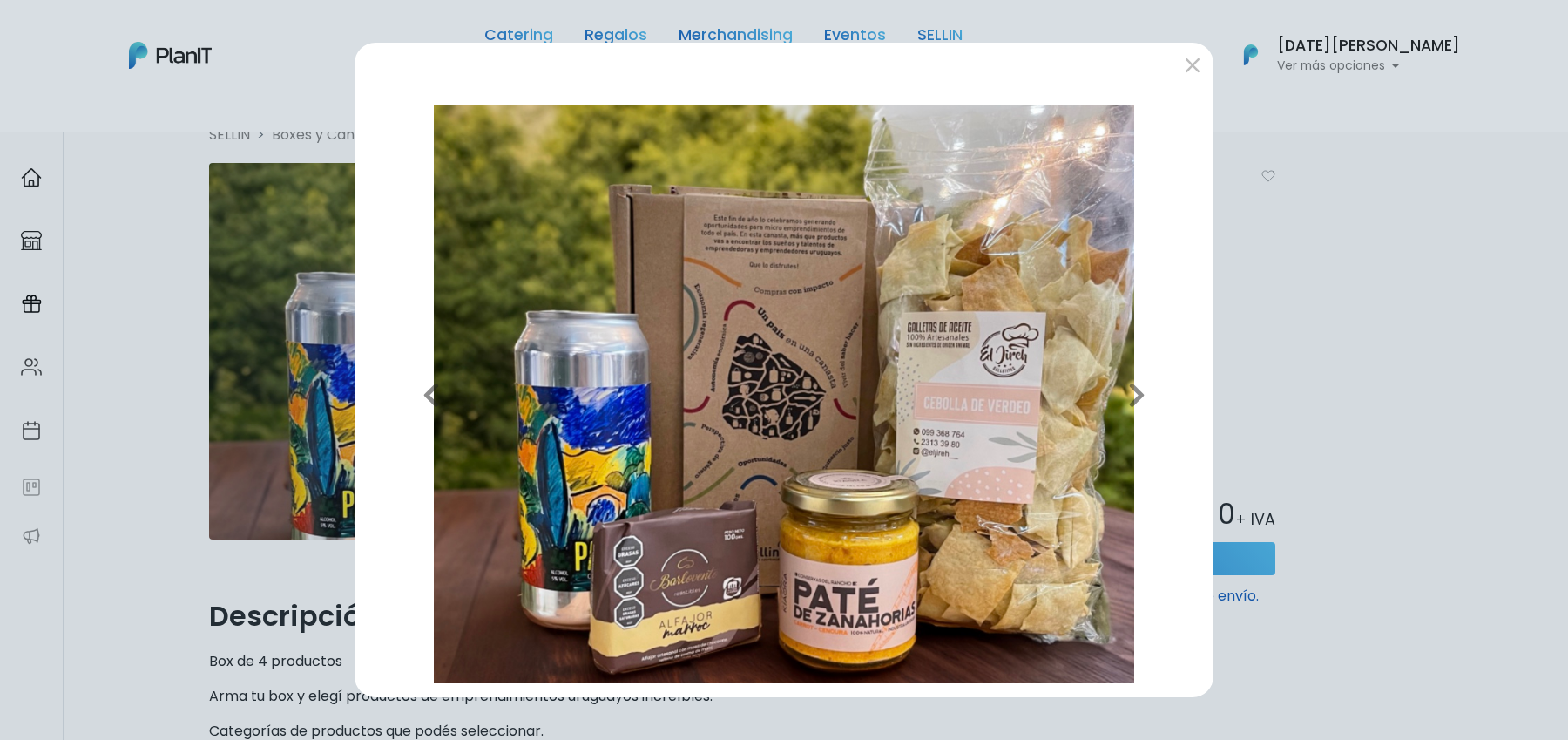
click at [1391, 267] on div "Previous Next" at bounding box center [784, 370] width 1568 height 740
click at [1194, 64] on button "submit" at bounding box center [1193, 64] width 28 height 28
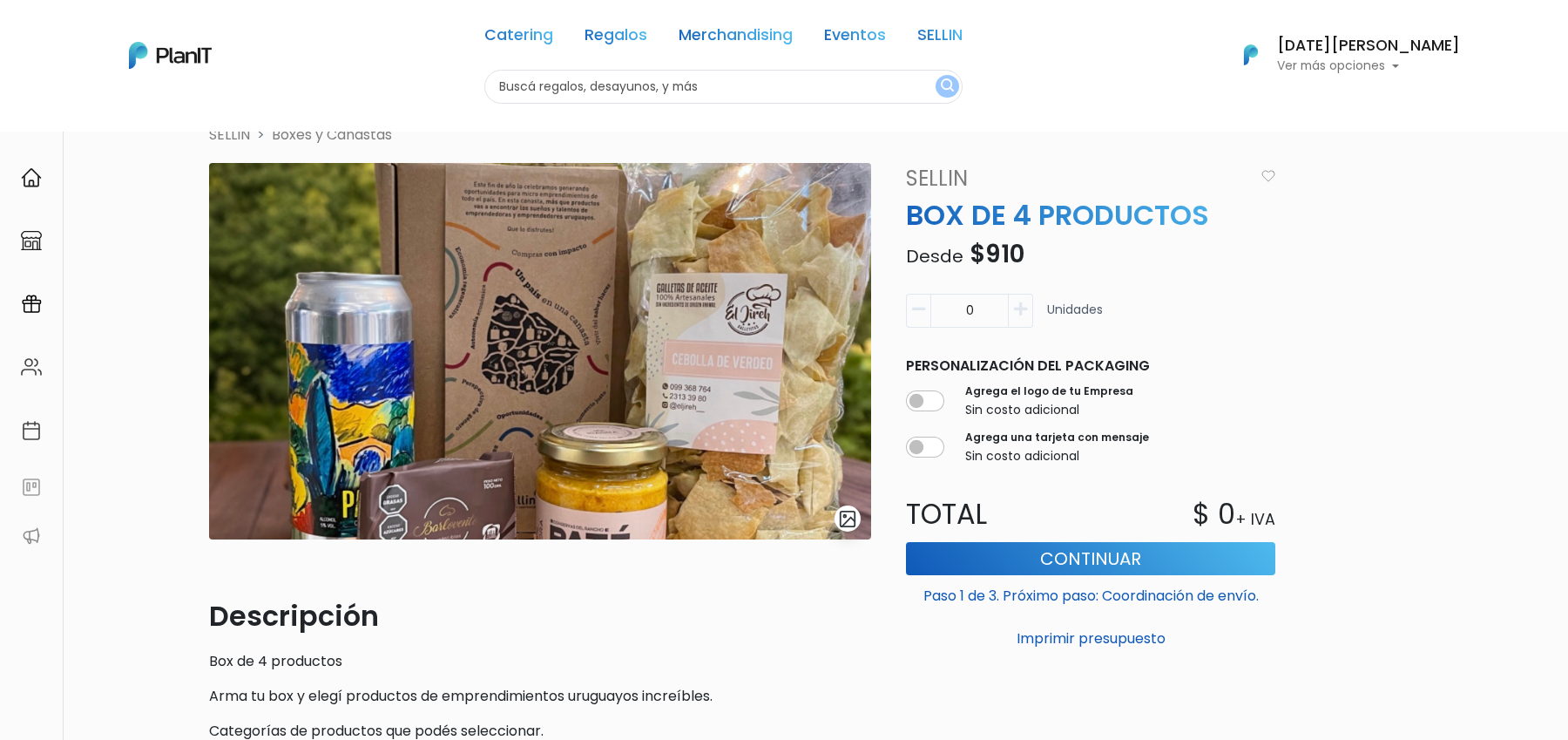
click at [308, 662] on p "Box de 4 productos" at bounding box center [540, 661] width 662 height 21
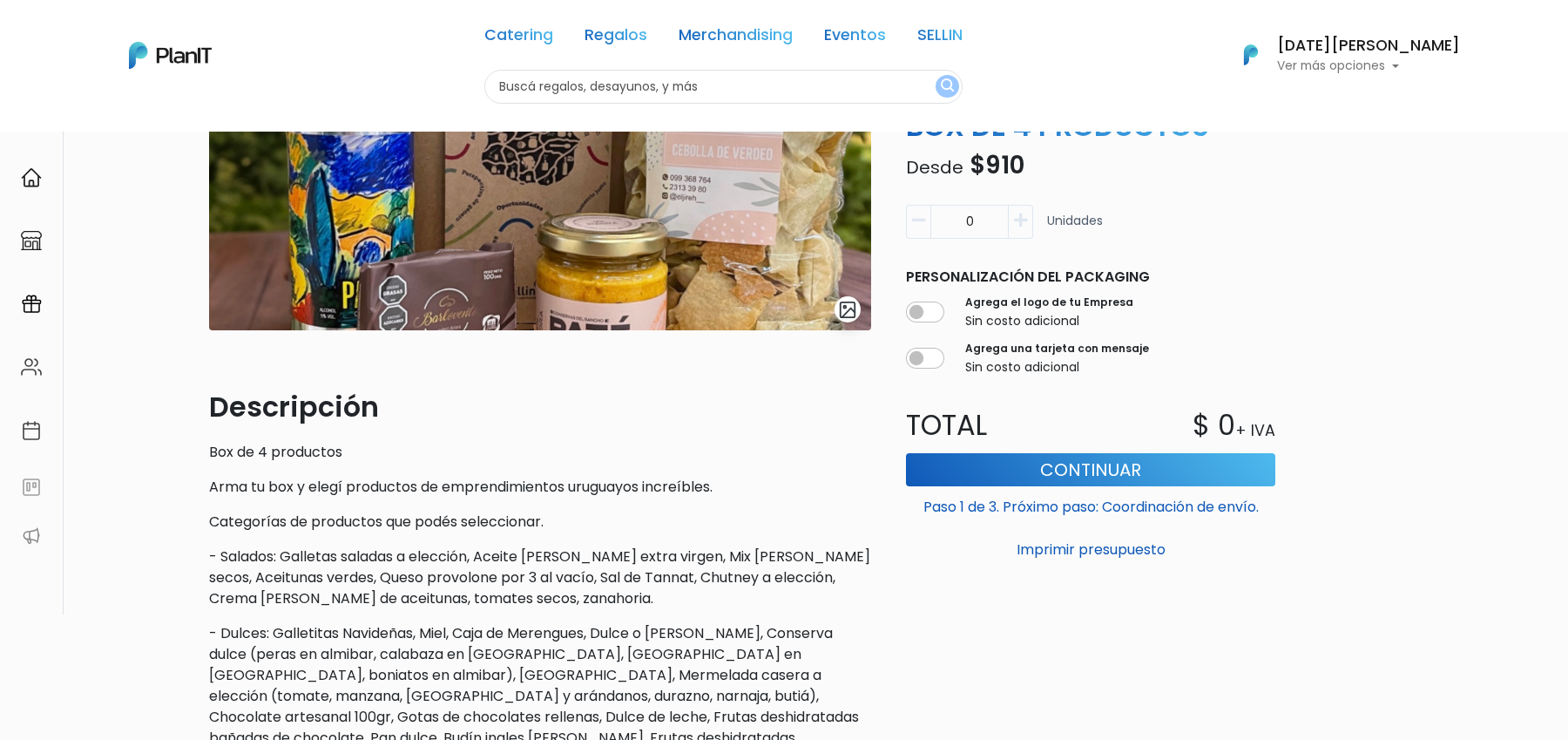
scroll to position [58, 0]
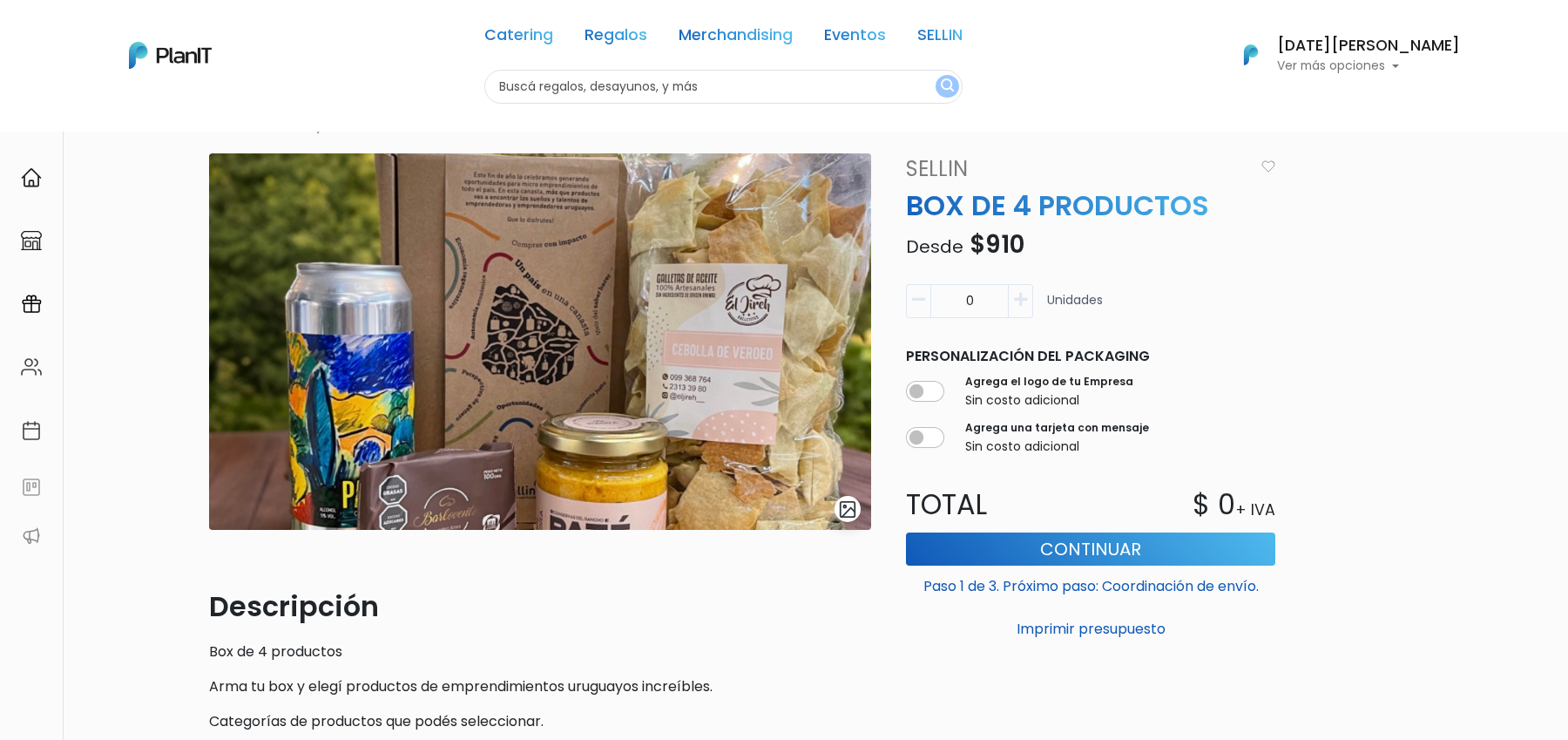
click at [1027, 304] on button "button" at bounding box center [1020, 300] width 24 height 34
type input "4"
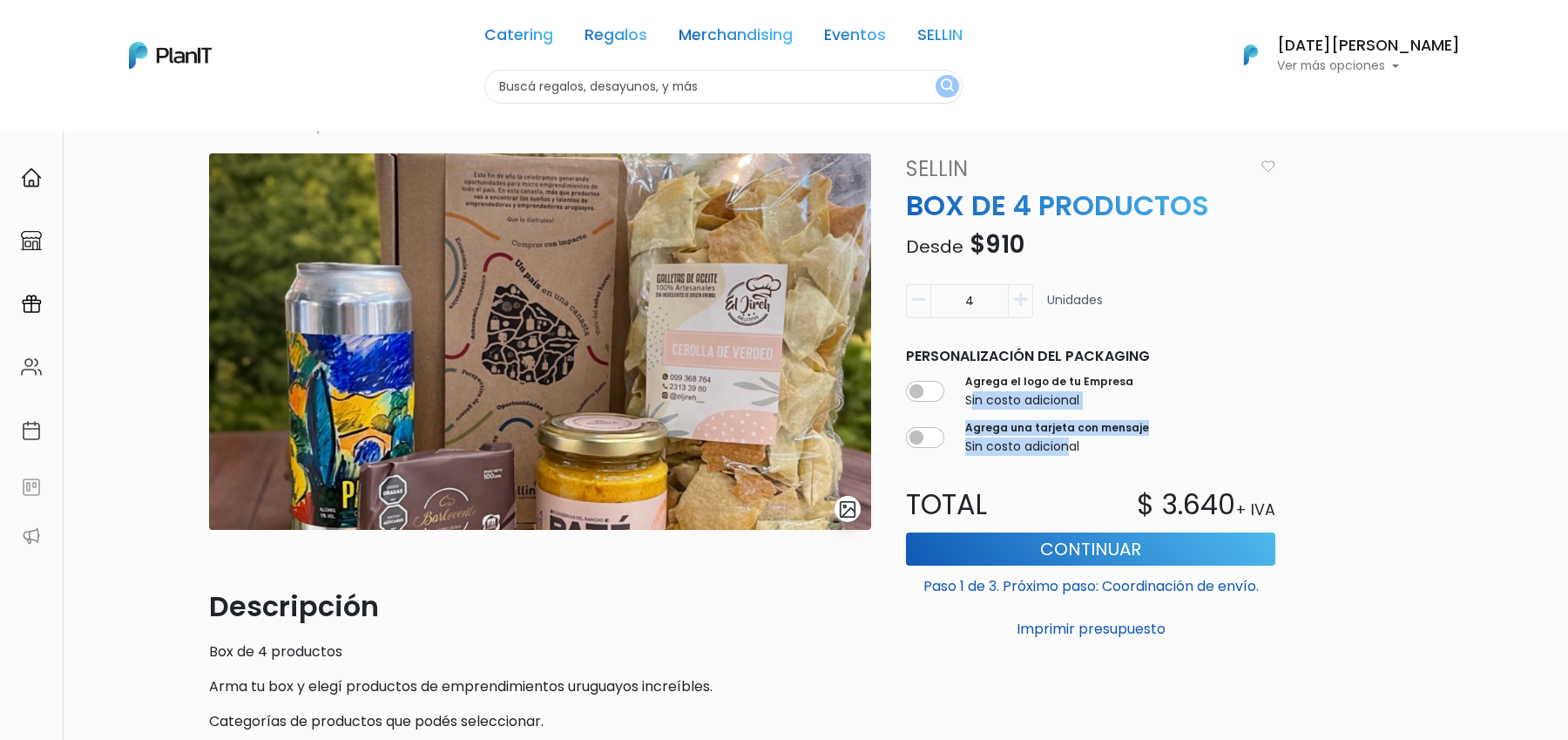
drag, startPoint x: 969, startPoint y: 391, endPoint x: 1067, endPoint y: 444, distance: 111.4
click at [1067, 444] on div "Personalización del packaging Agrega el logo de tu Empresa Sin costo adicional …" at bounding box center [1092, 400] width 391 height 124
drag, startPoint x: 1077, startPoint y: 441, endPoint x: 998, endPoint y: 444, distance: 79.1
click at [1075, 441] on p "Sin costo adicional" at bounding box center [1057, 446] width 184 height 18
click at [1080, 532] on button "Continuar" at bounding box center [1091, 549] width 370 height 33
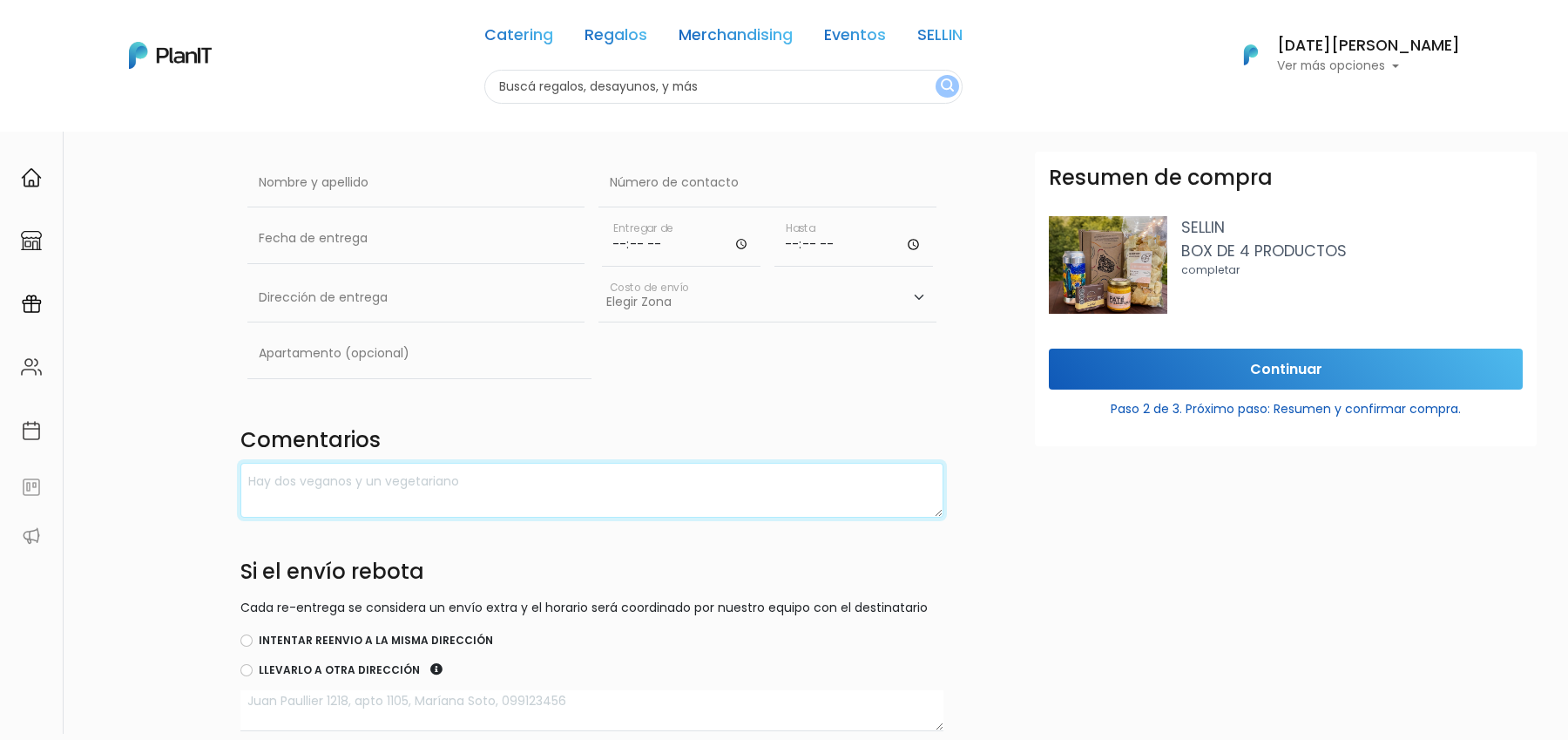
drag, startPoint x: 365, startPoint y: 510, endPoint x: 496, endPoint y: 475, distance: 135.6
click at [496, 475] on textarea at bounding box center [592, 490] width 704 height 55
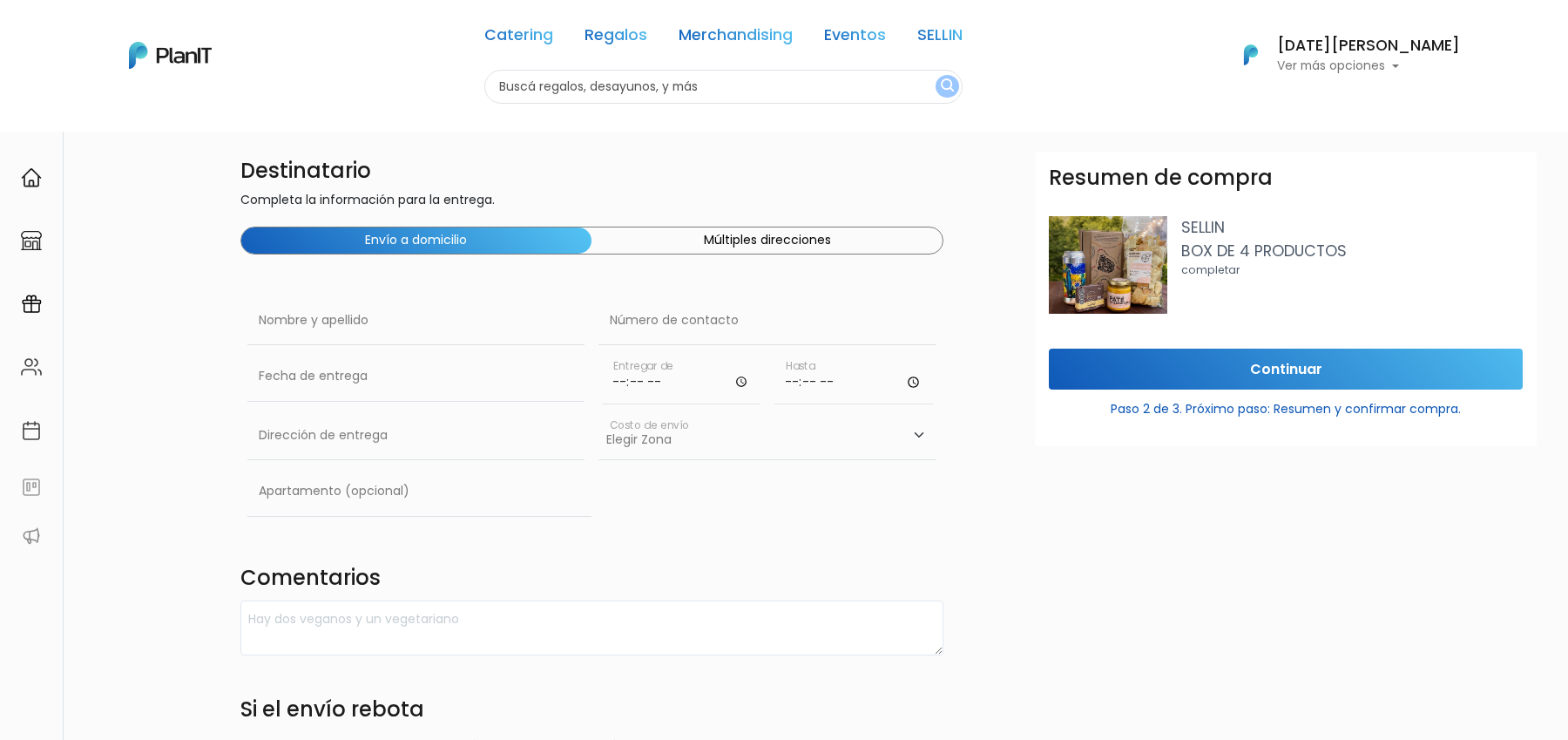
click at [730, 440] on select "Elegir Zona Zona américa- $600 Montevideo- $250" at bounding box center [767, 435] width 338 height 49
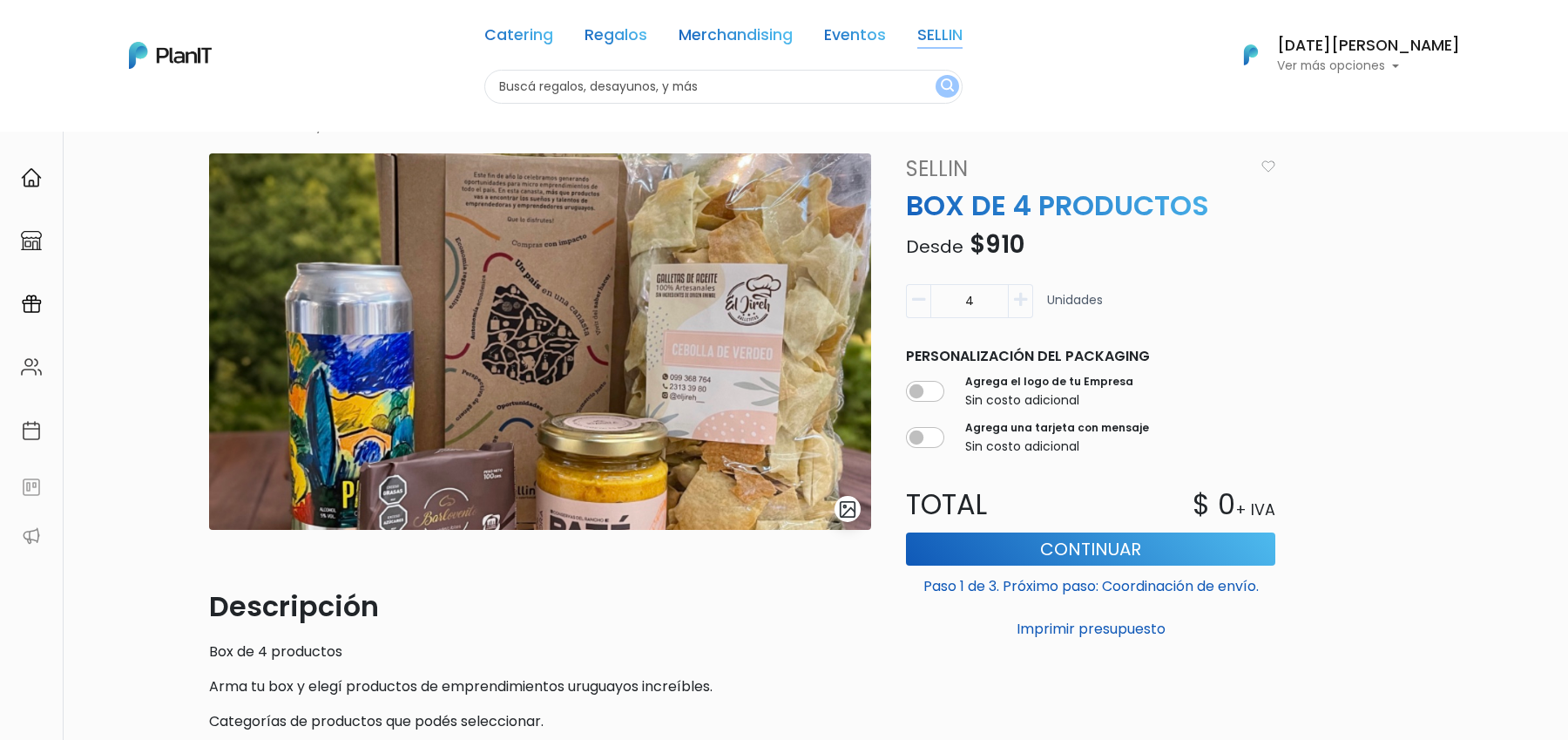
click at [963, 32] on link "SELLIN" at bounding box center [939, 38] width 45 height 21
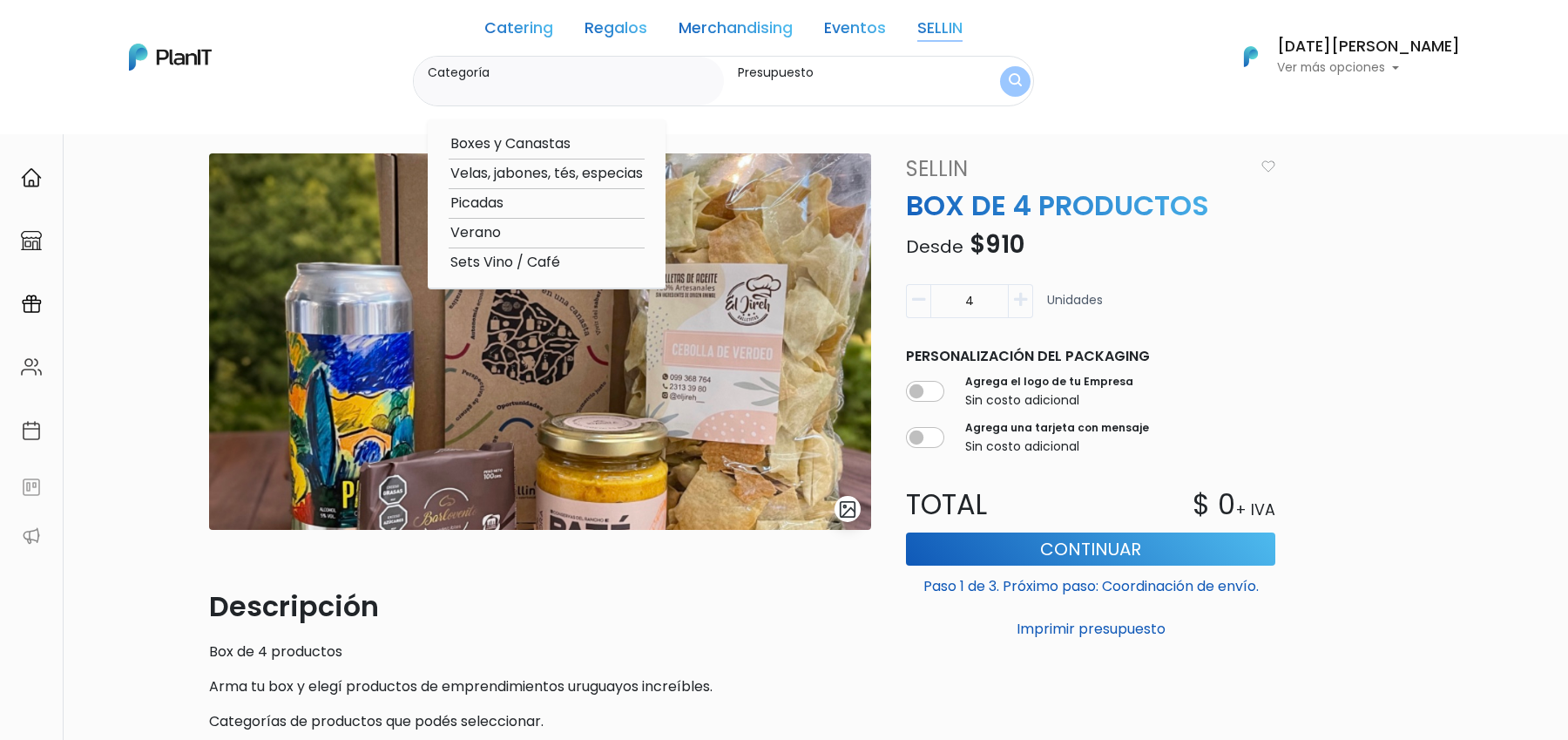
click at [567, 140] on option "Boxes y Canastas" at bounding box center [547, 143] width 196 height 22
type input "Boxes y Canastas"
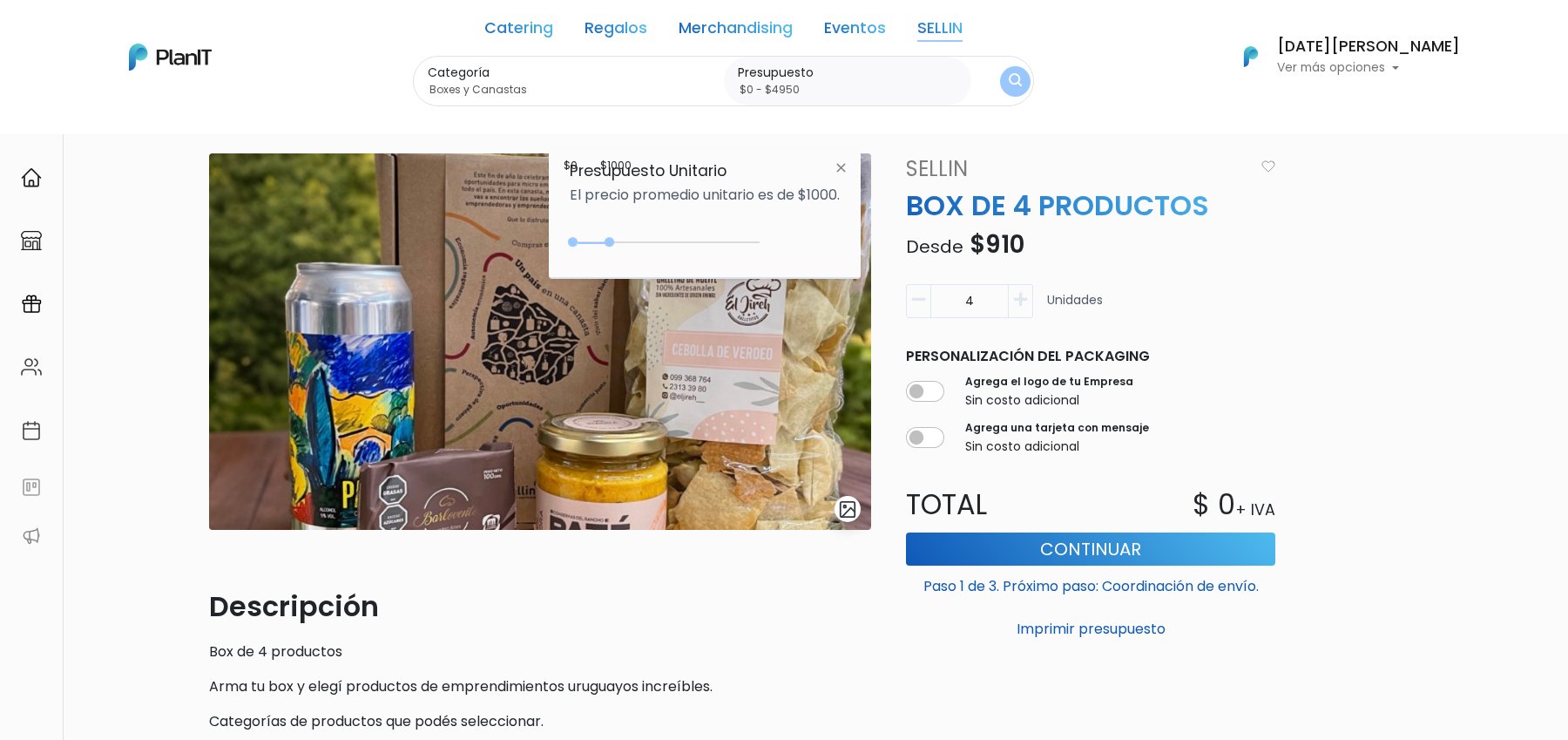
type input "$0 - Más de $5000"
drag, startPoint x: 614, startPoint y: 242, endPoint x: 801, endPoint y: 216, distance: 188.8
click at [801, 216] on div "Presupuesto Unitario El precio promedio unitario es de $1000. $1000 $0 0 : 1000…" at bounding box center [705, 213] width 312 height 130
click at [926, 160] on link "SELLIN" at bounding box center [1075, 168] width 358 height 32
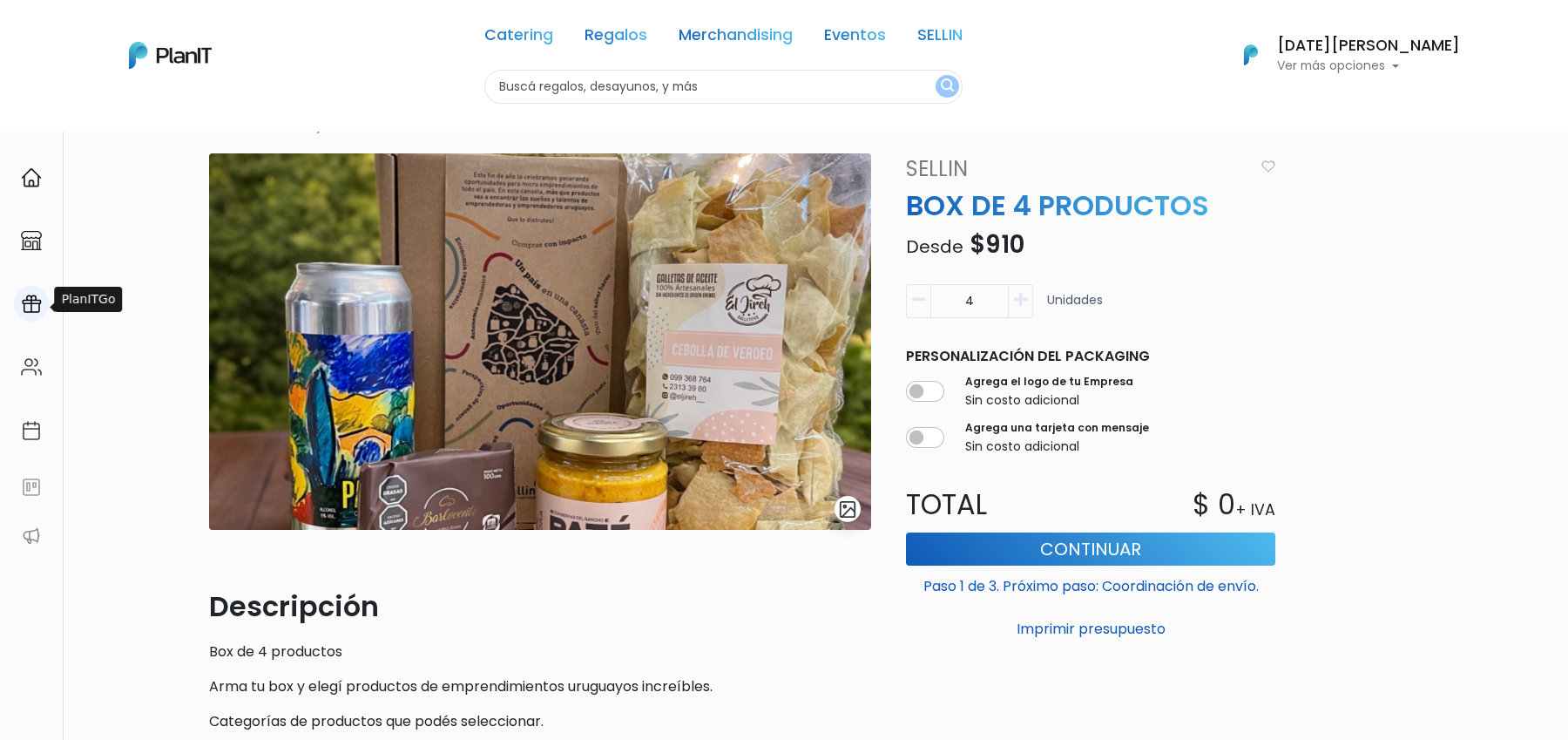
click at [39, 301] on img at bounding box center [32, 304] width 21 height 21
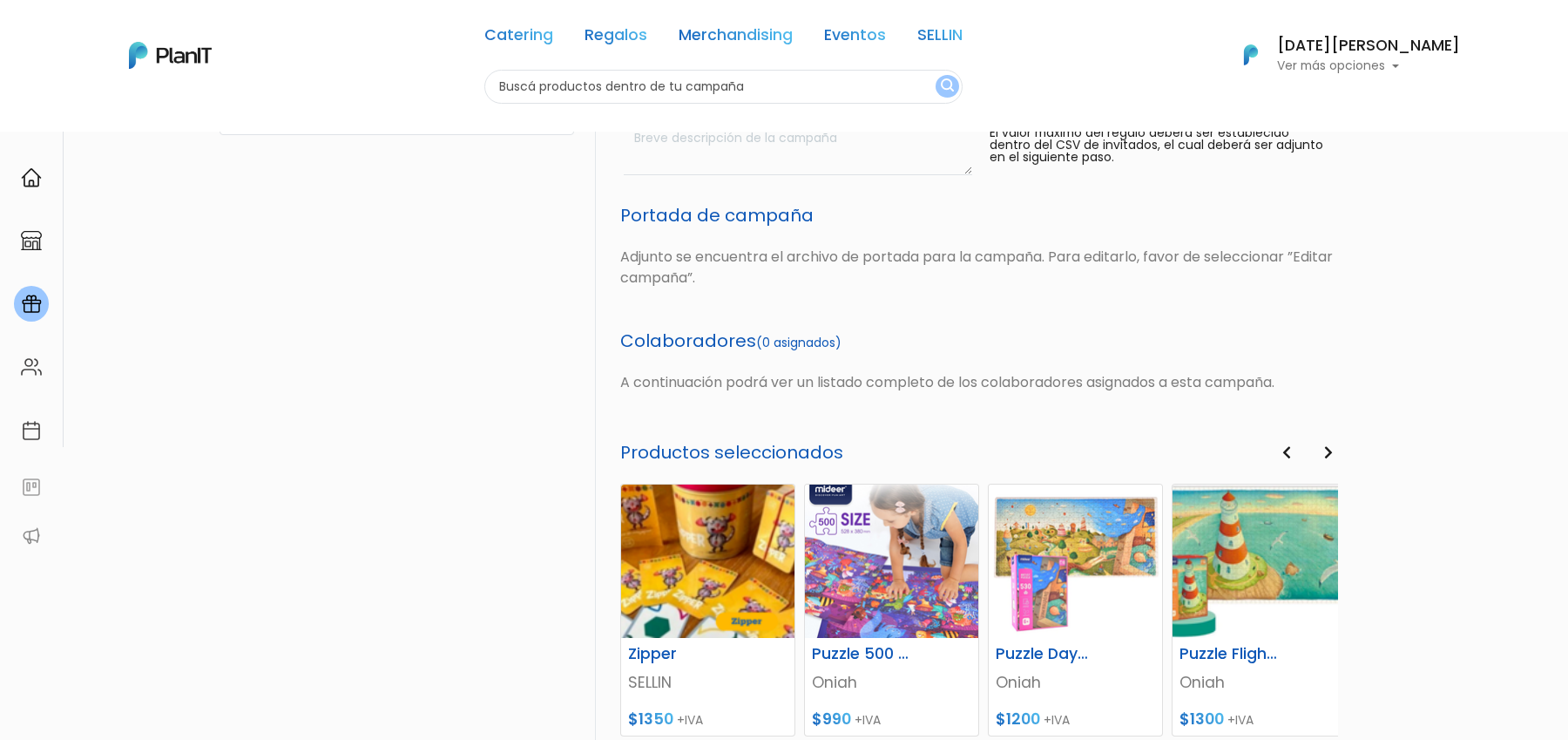
scroll to position [623, 0]
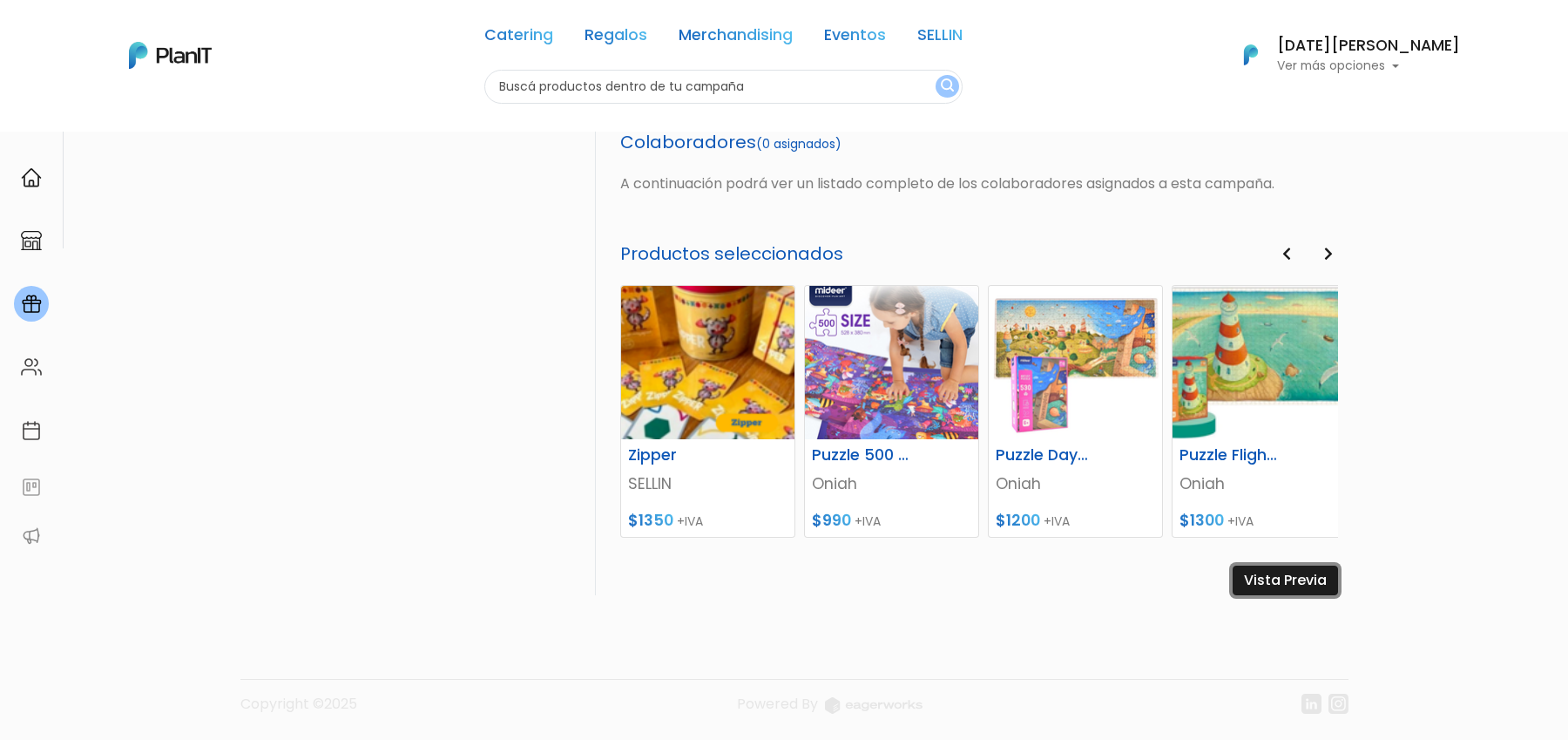
click at [1264, 573] on link "Vista Previa" at bounding box center [1286, 579] width 106 height 30
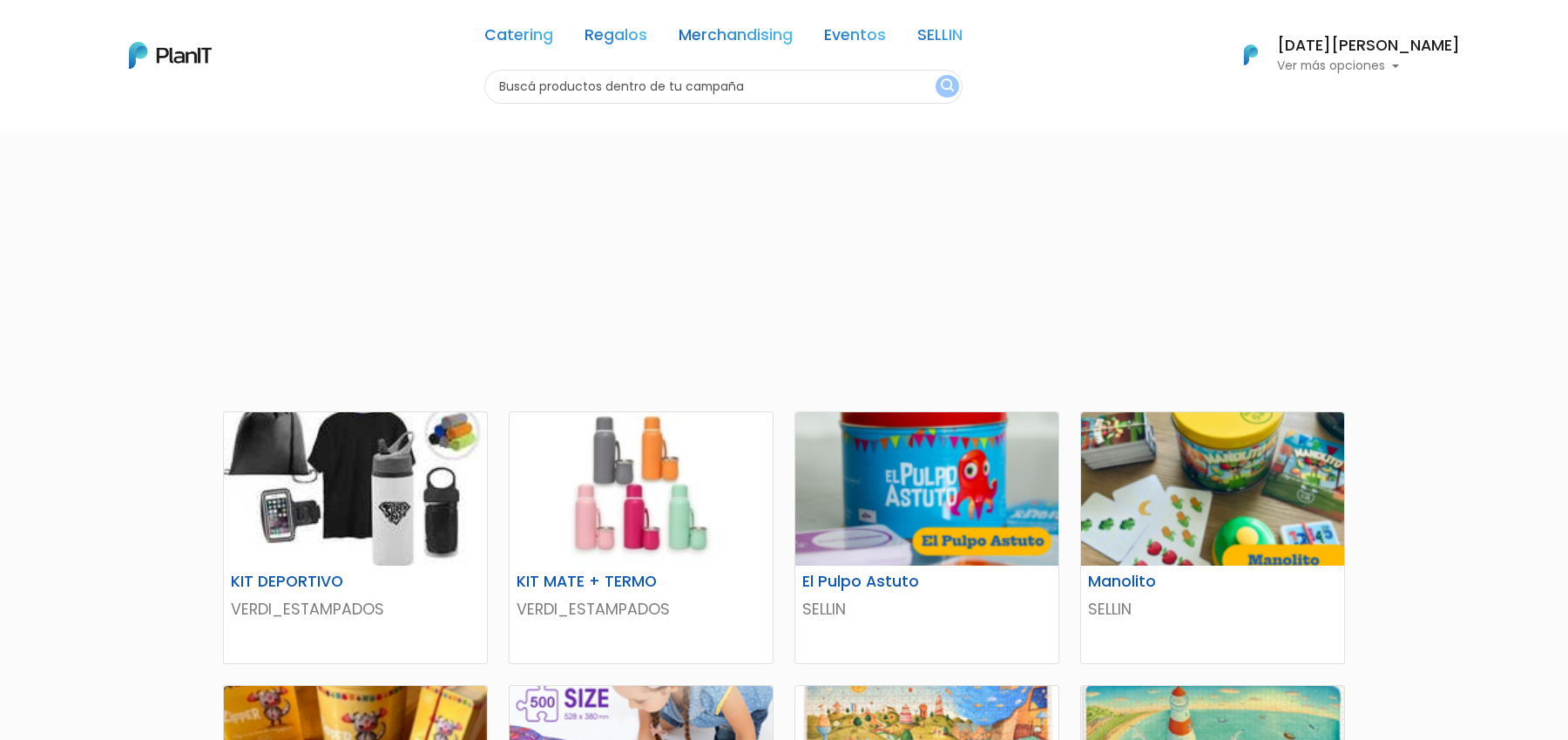
click at [1392, 66] on p "Ver más opciones" at bounding box center [1369, 65] width 183 height 13
click at [1397, 253] on link "Cerrar Sesión" at bounding box center [1382, 259] width 155 height 35
